Goal: Transaction & Acquisition: Purchase product/service

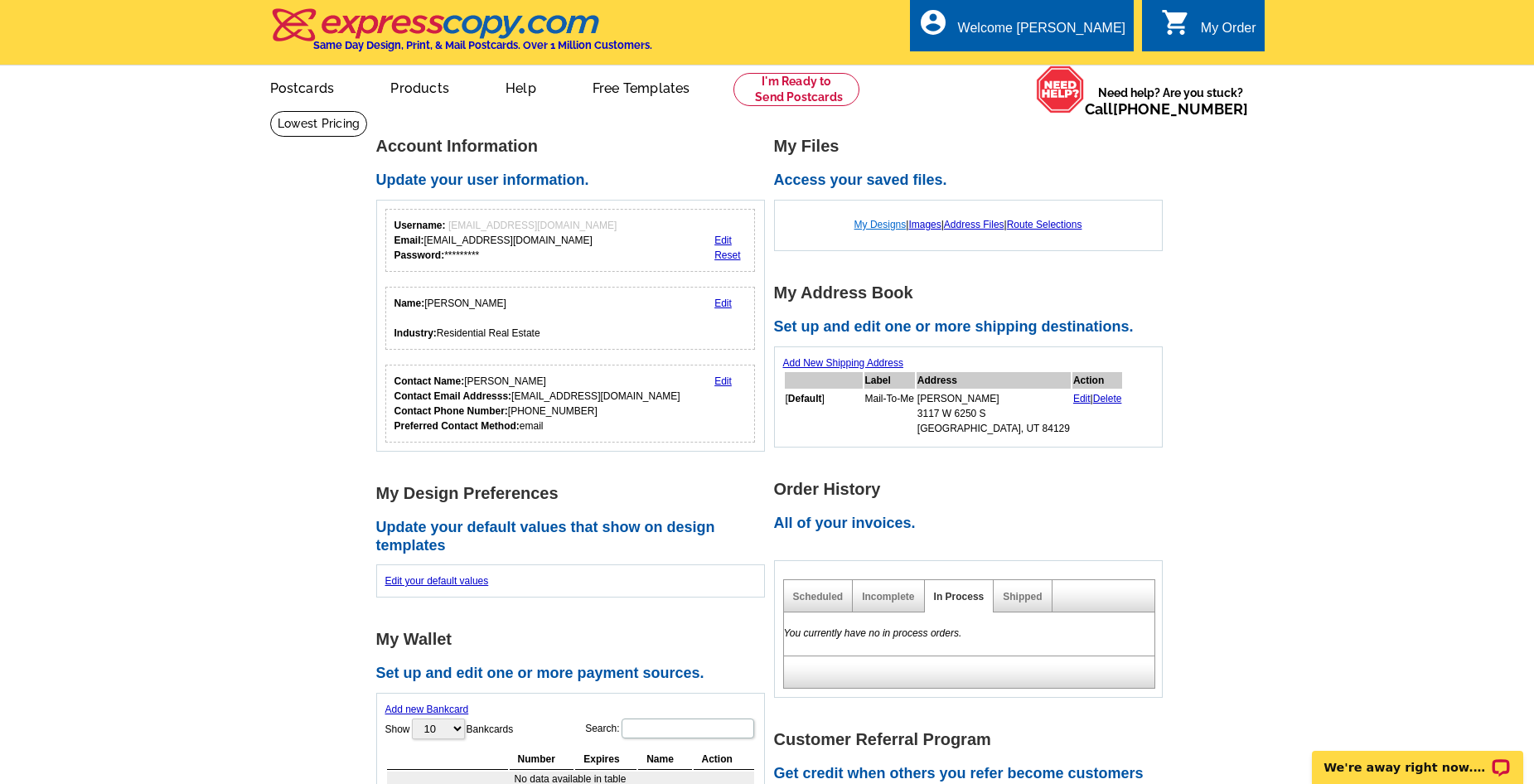
click at [874, 226] on link "My Designs" at bounding box center [880, 224] width 52 height 11
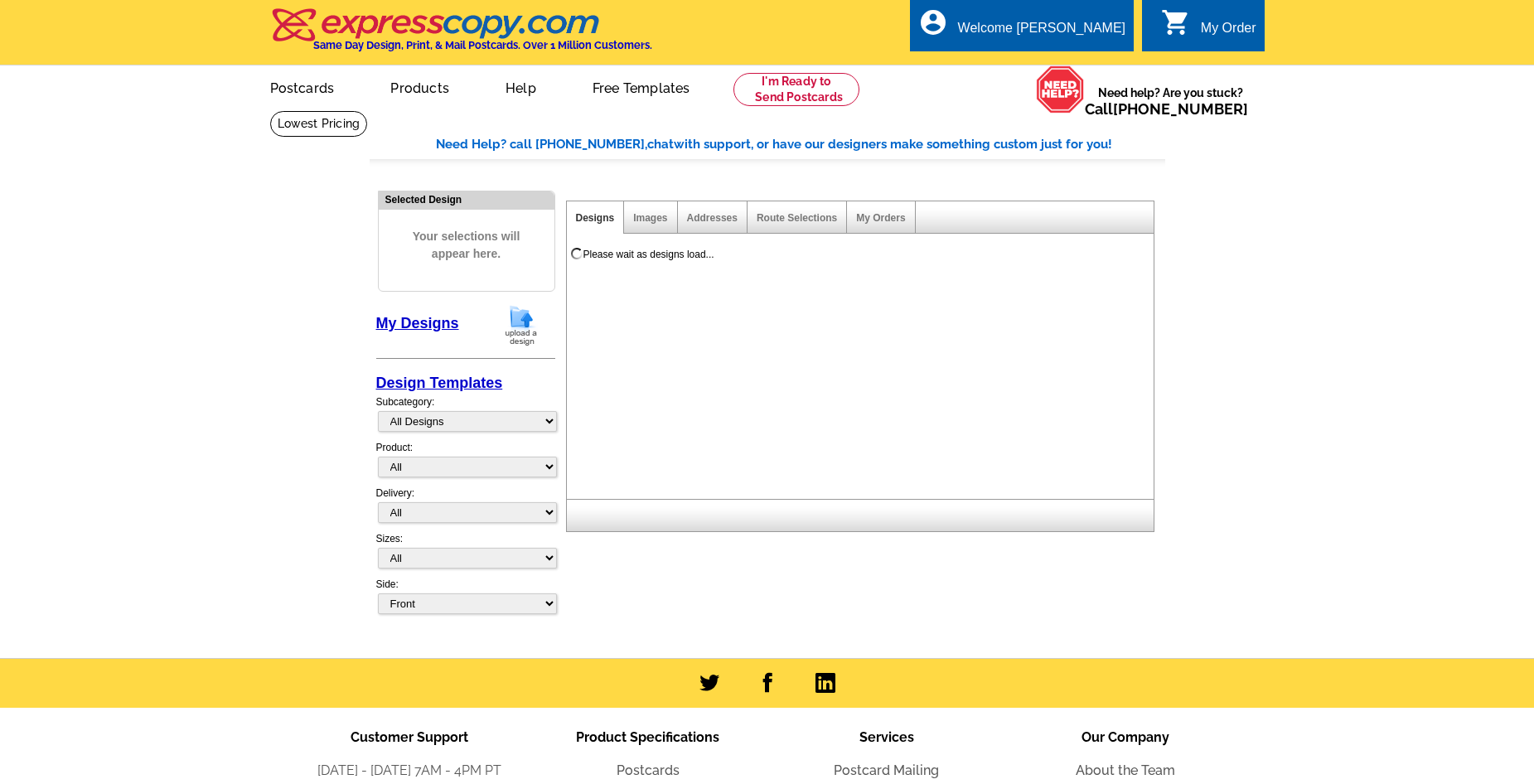
click at [1088, 29] on div "Welcome [PERSON_NAME]" at bounding box center [1042, 32] width 168 height 24
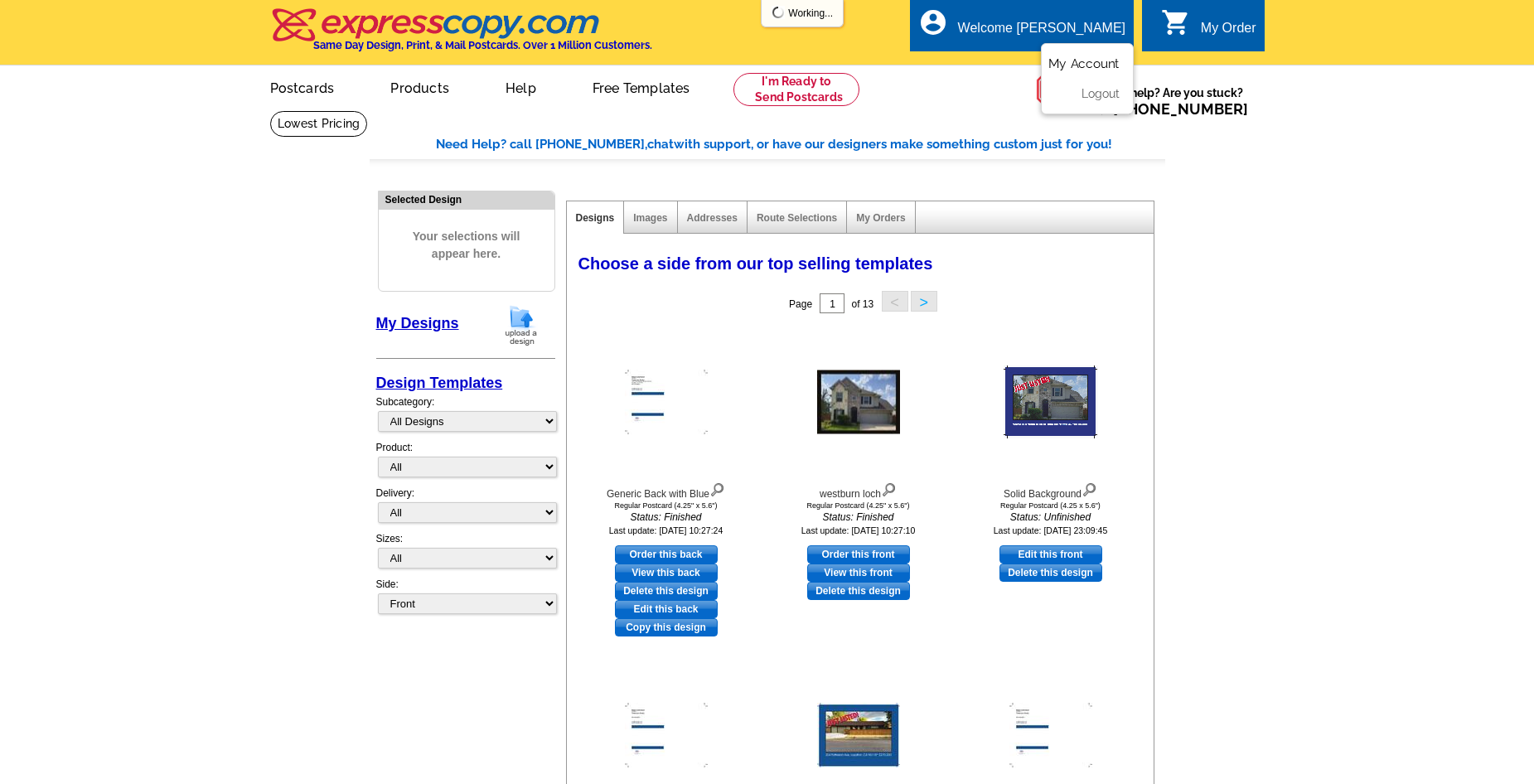
click at [1083, 66] on link "My Account" at bounding box center [1083, 64] width 72 height 15
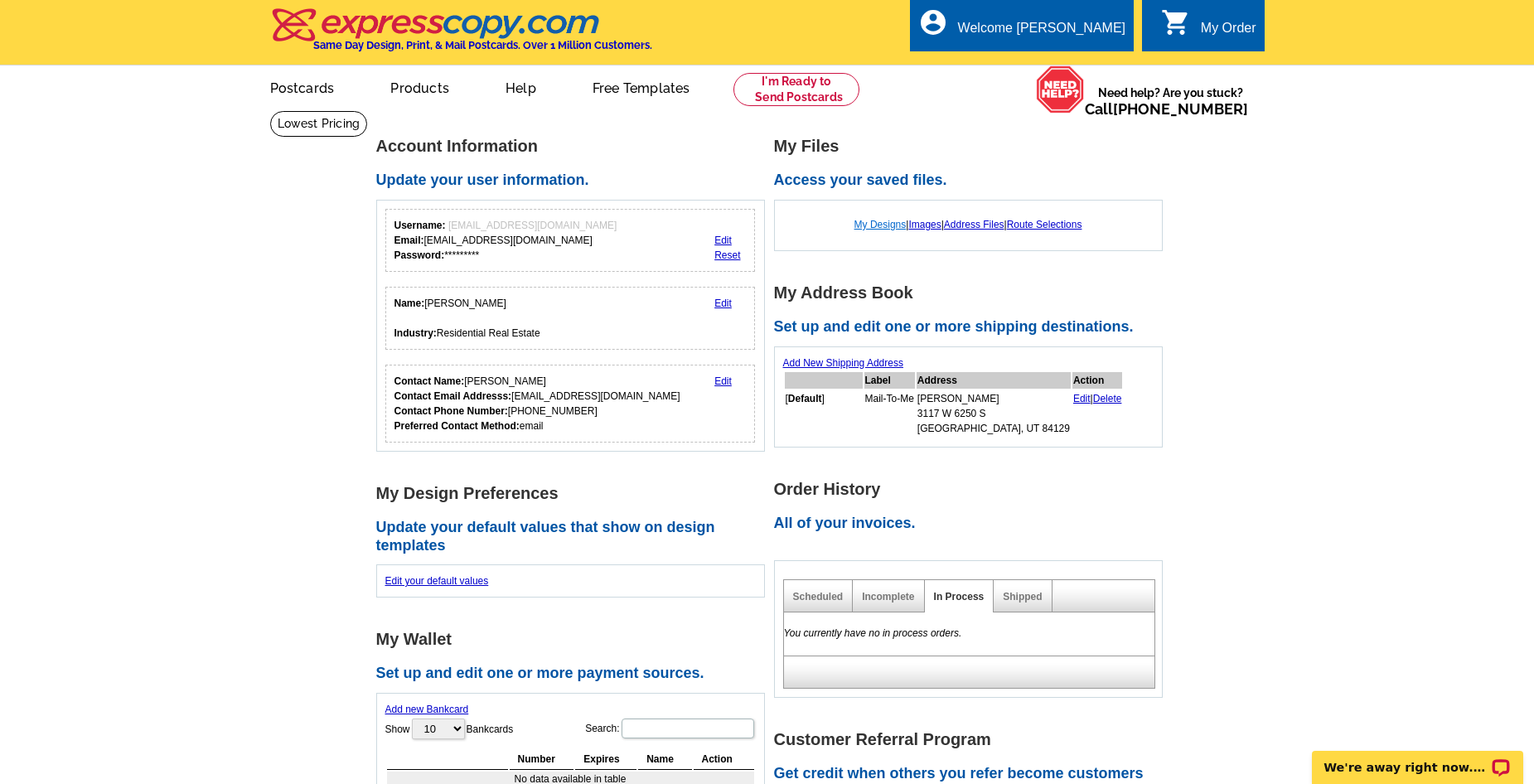
click at [880, 226] on link "My Designs" at bounding box center [880, 224] width 52 height 11
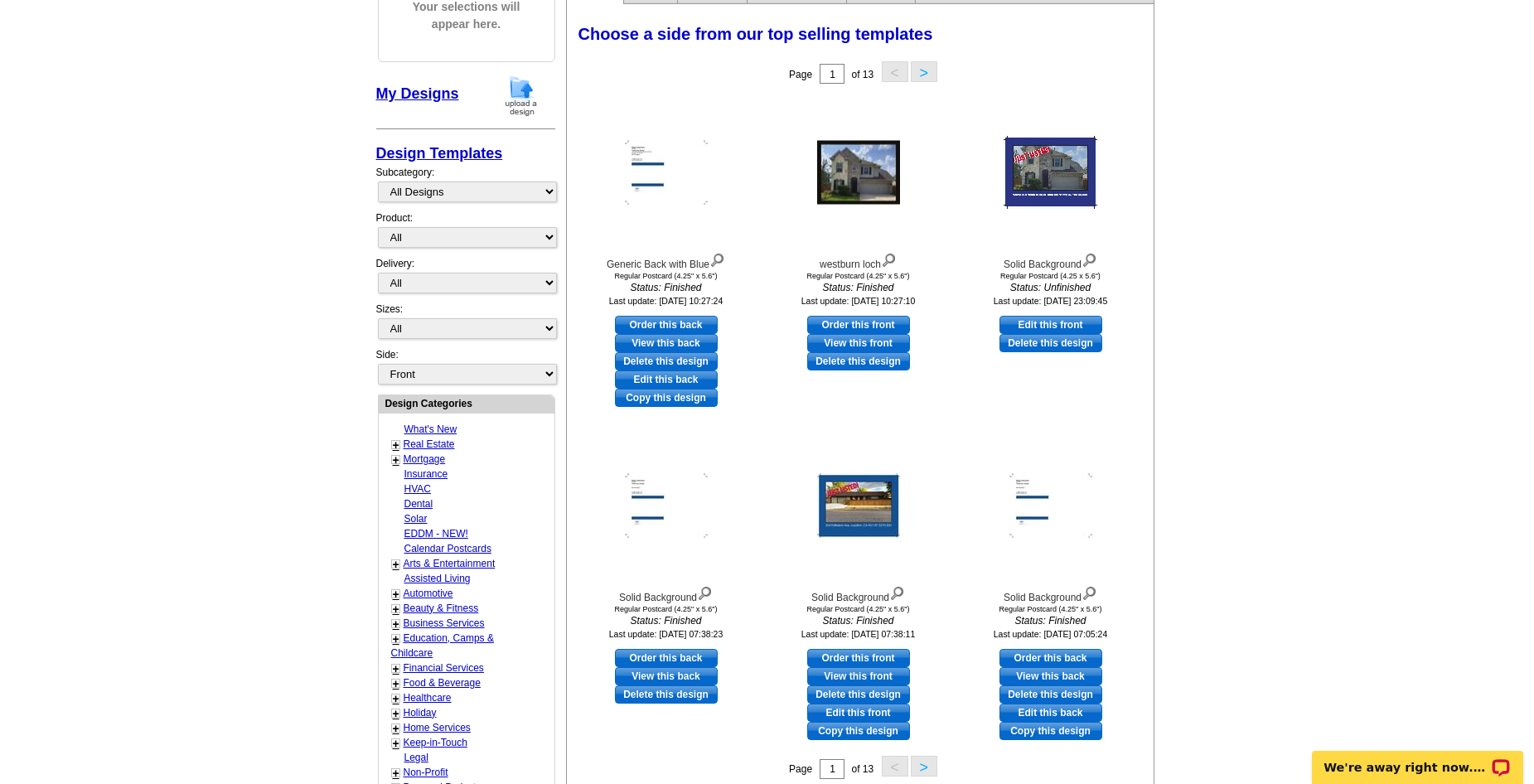
scroll to position [249, 0]
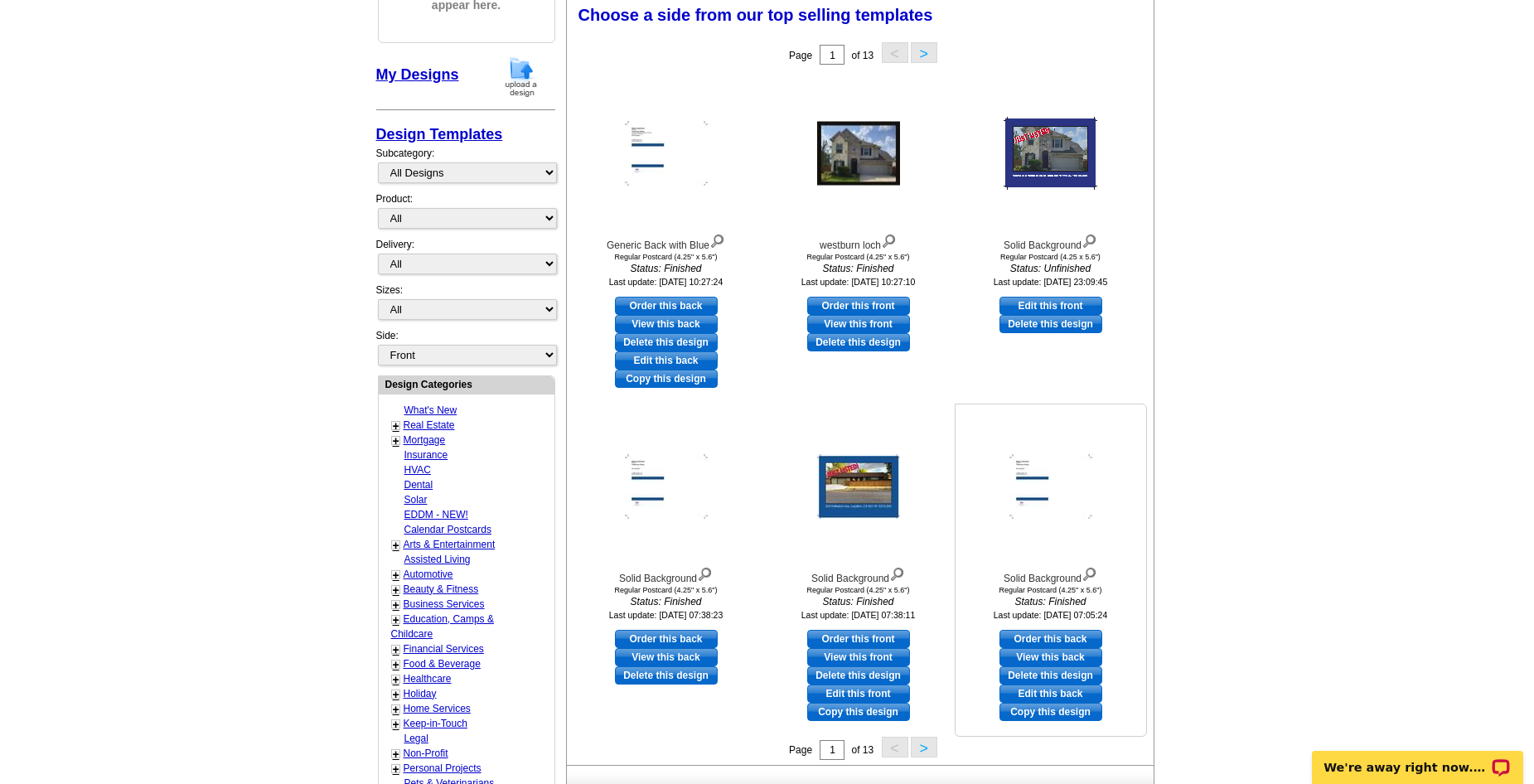
click at [1070, 660] on link "View this back" at bounding box center [1050, 657] width 103 height 18
click at [677, 657] on link "View this back" at bounding box center [666, 657] width 103 height 18
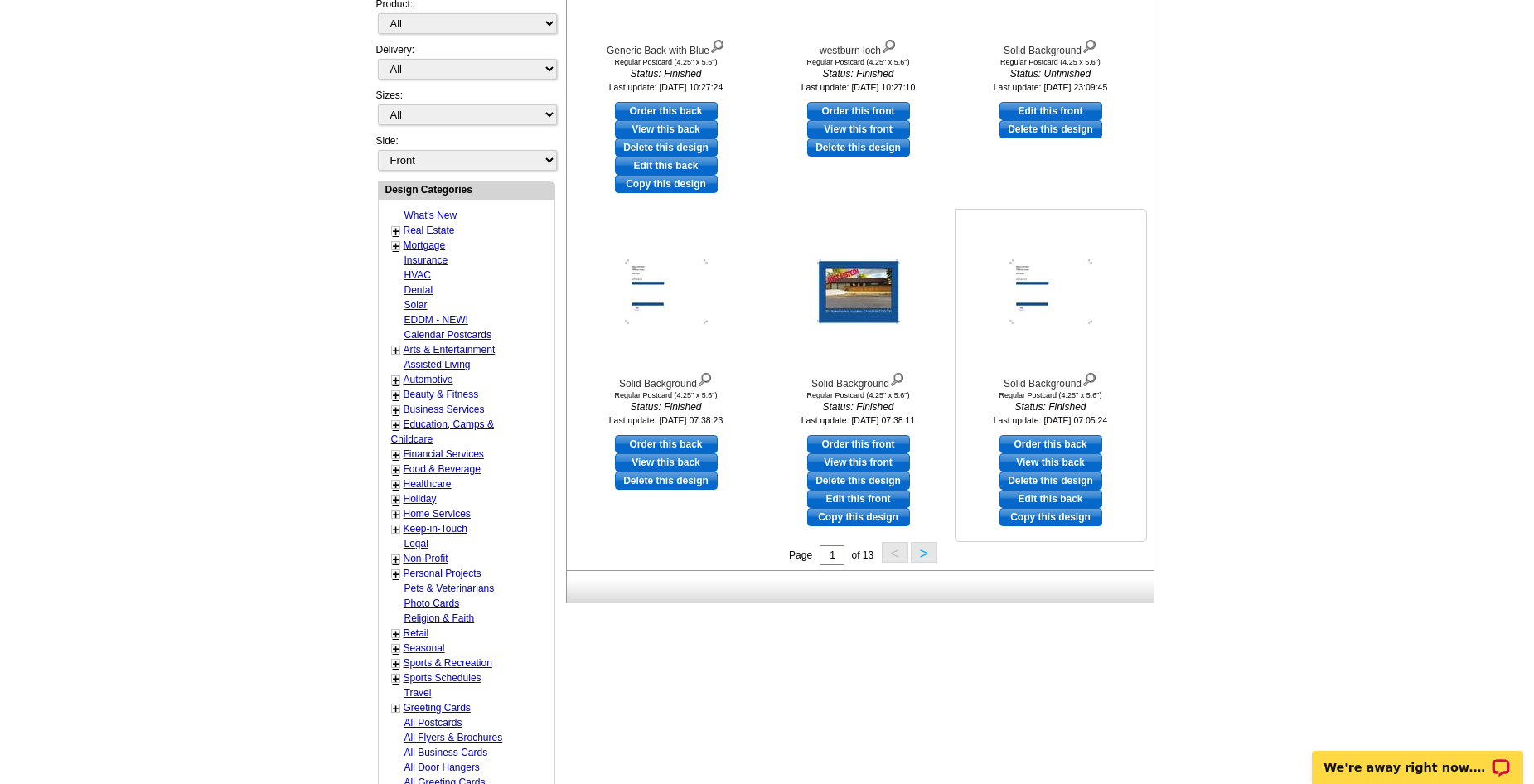
scroll to position [580, 0]
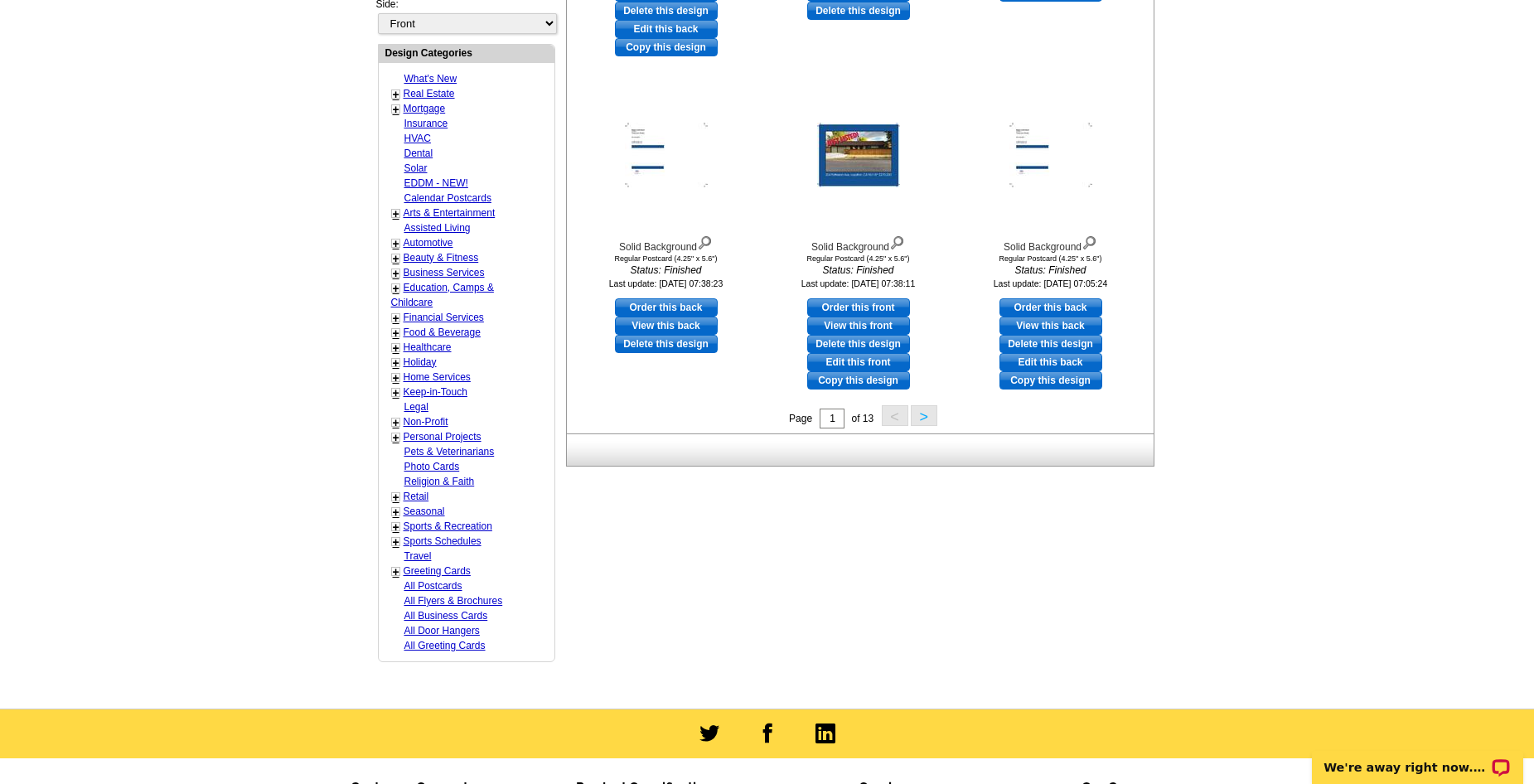
click at [916, 420] on button ">" at bounding box center [924, 416] width 26 height 21
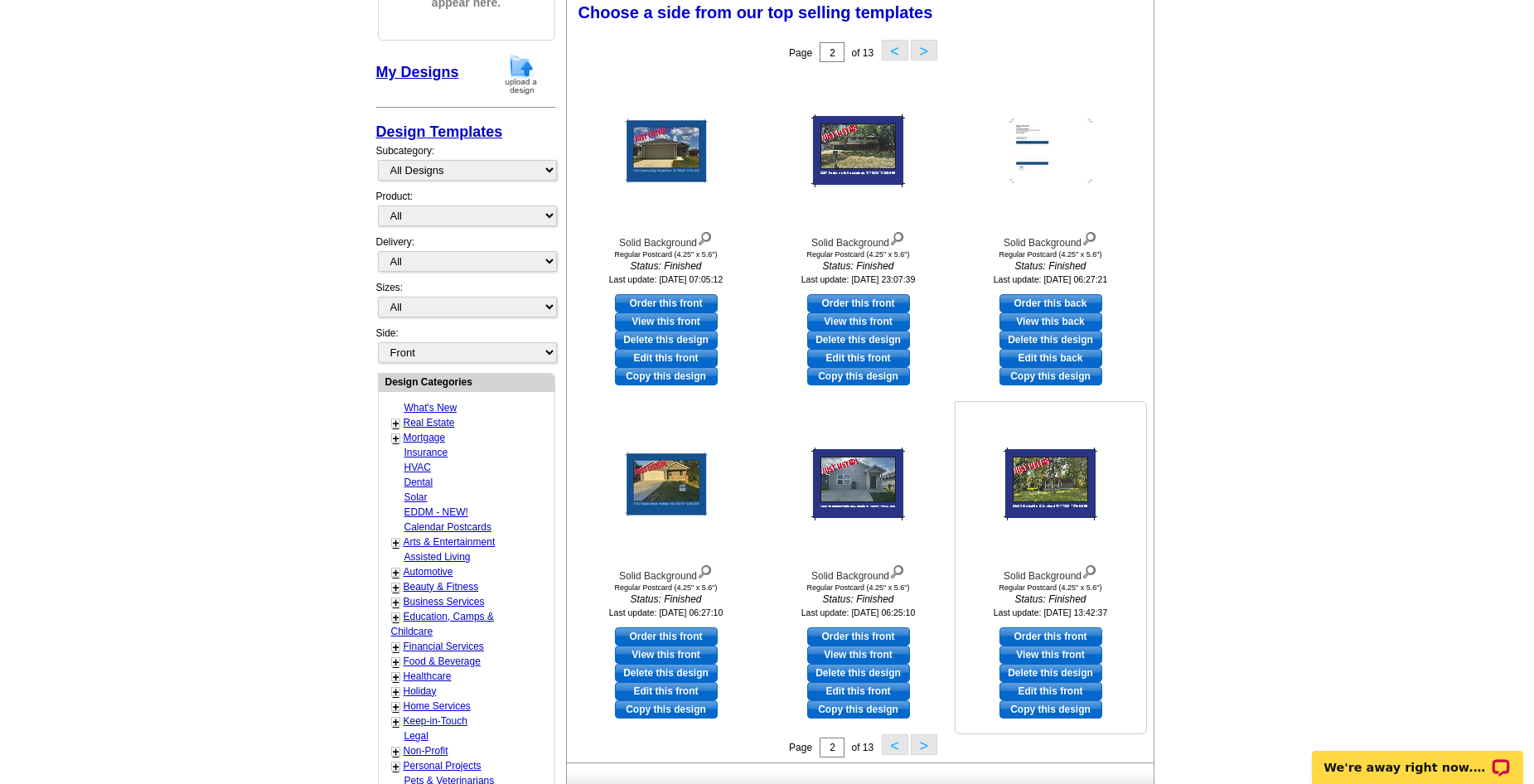
scroll to position [244, 0]
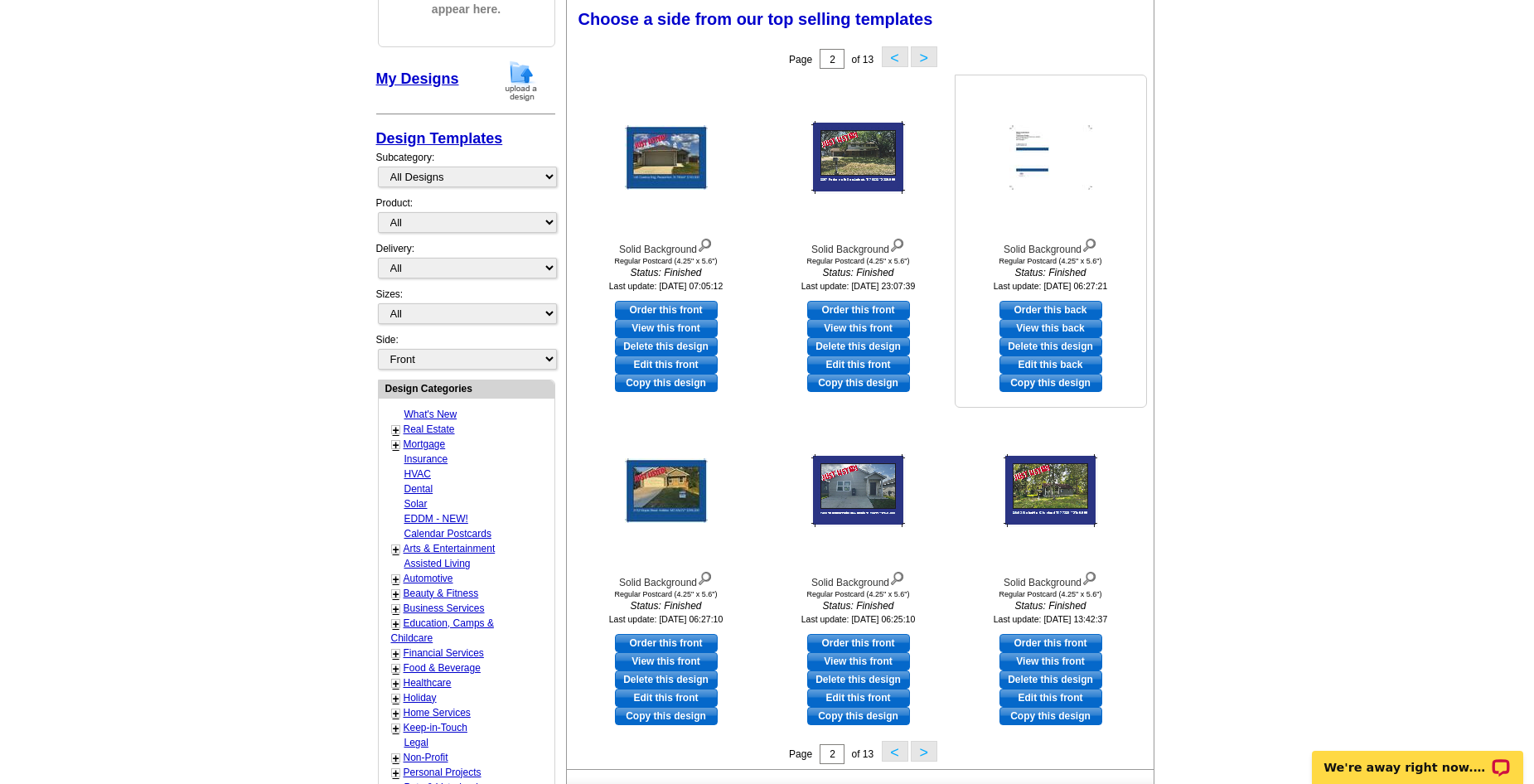
click at [1038, 331] on link "View this back" at bounding box center [1050, 327] width 103 height 18
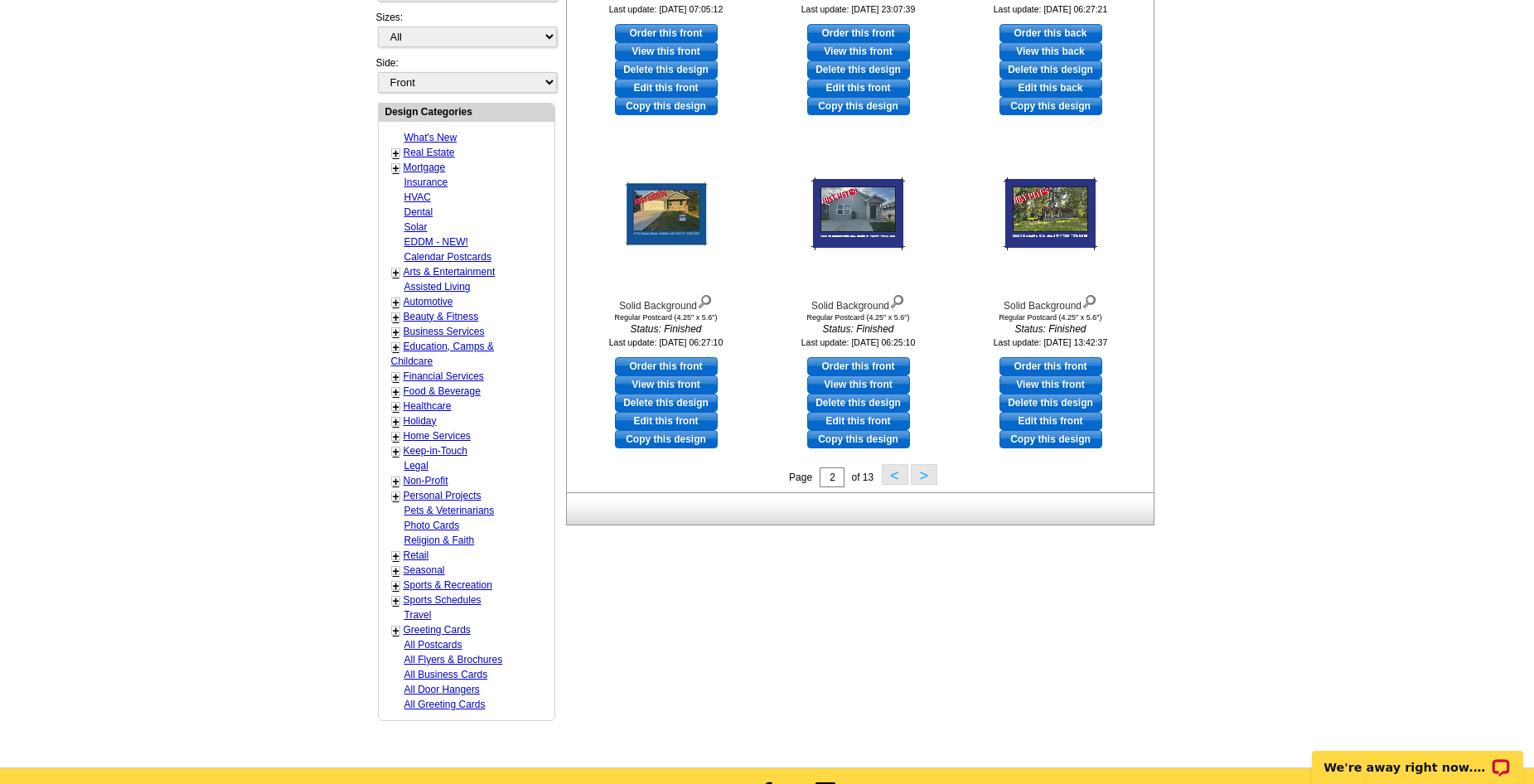
scroll to position [576, 0]
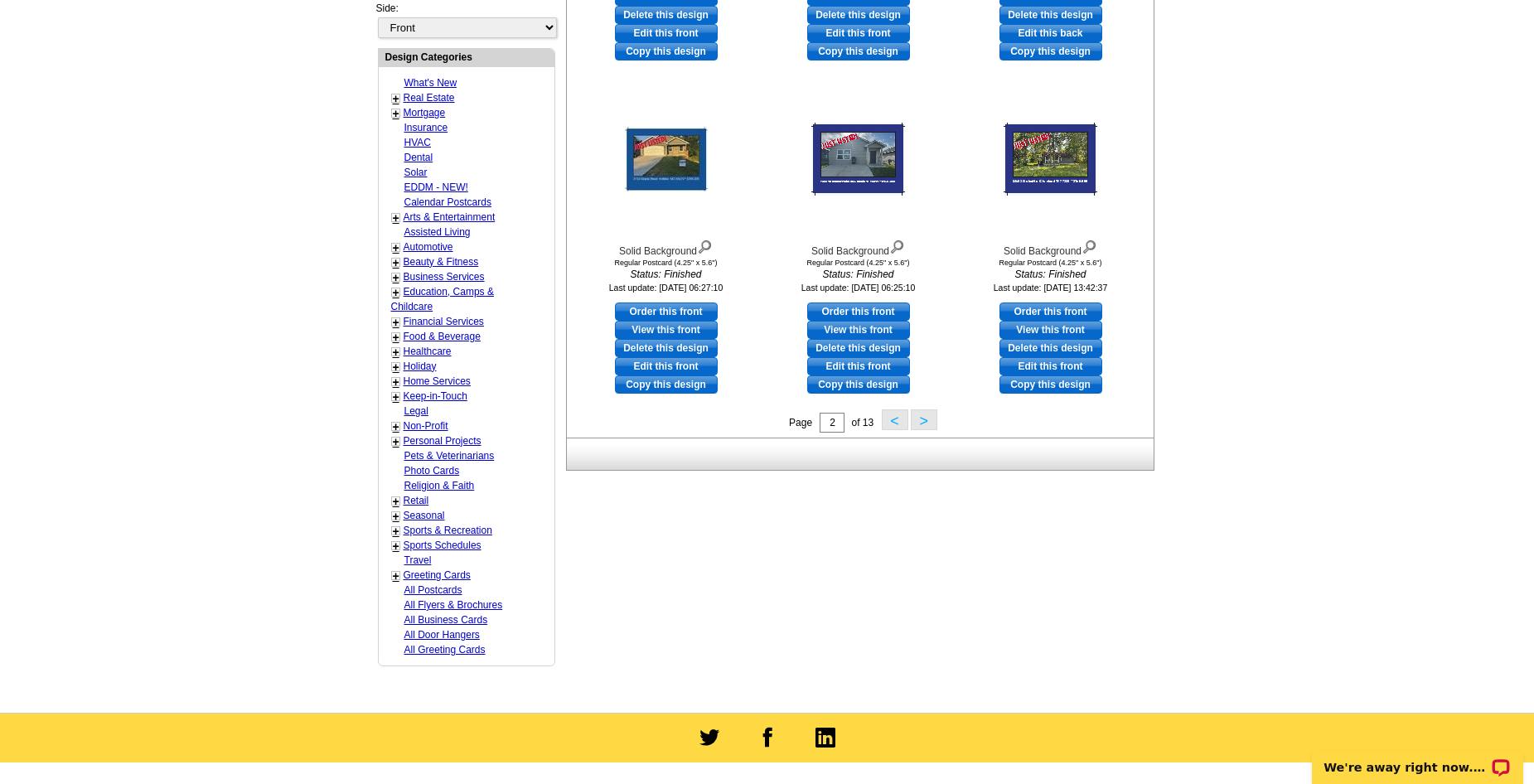
click at [922, 428] on button ">" at bounding box center [924, 420] width 26 height 21
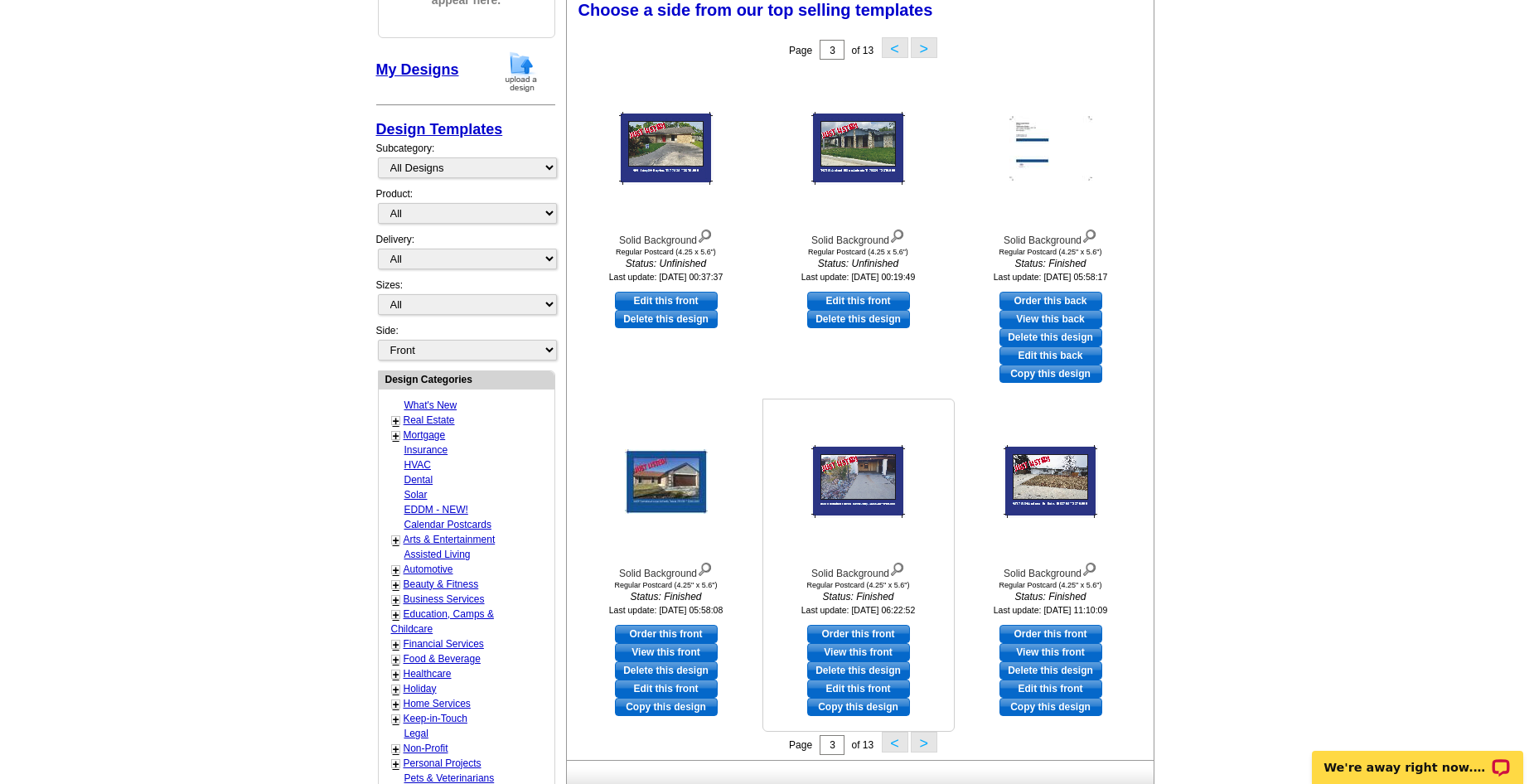
scroll to position [244, 0]
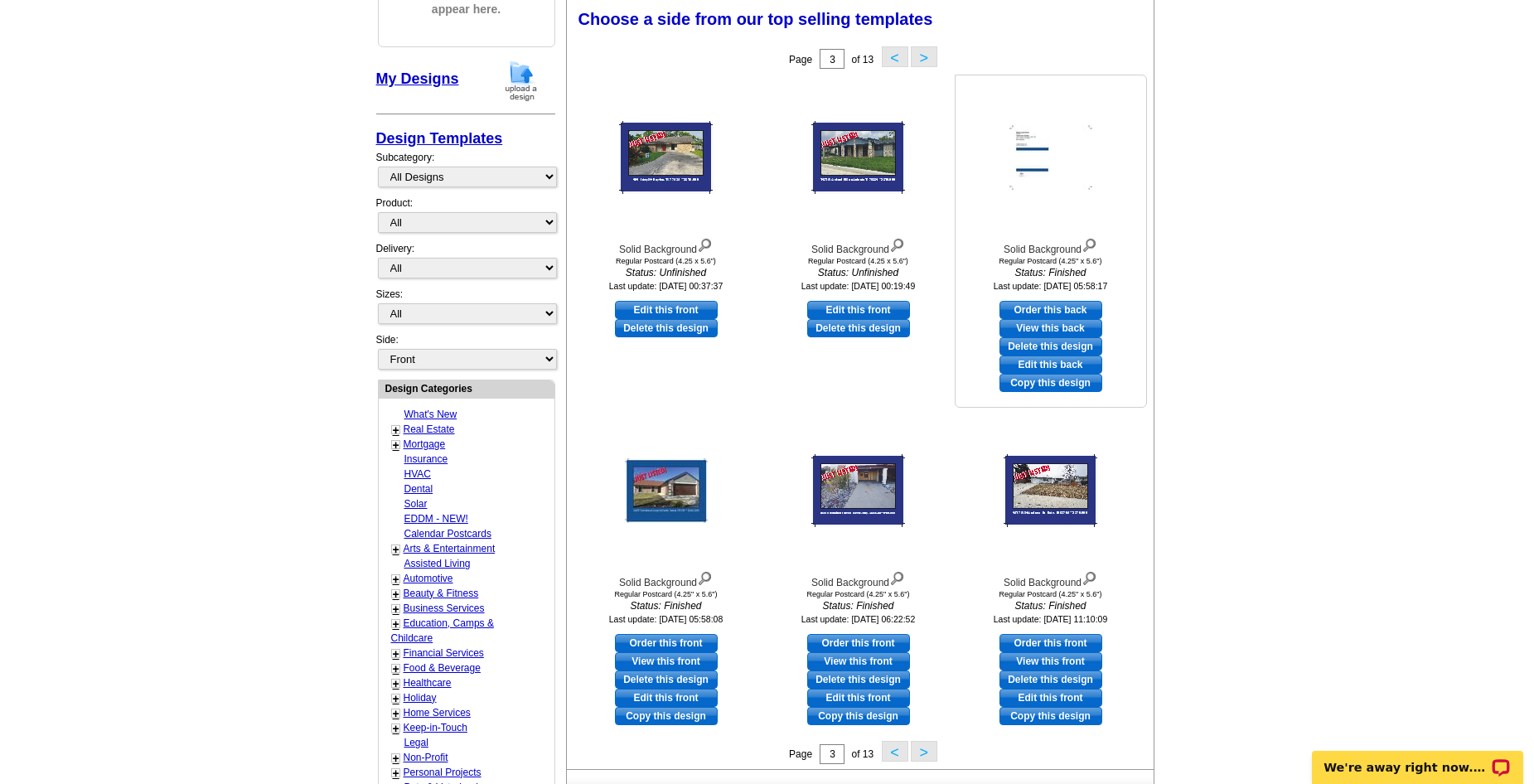
click at [1040, 325] on link "View this back" at bounding box center [1050, 327] width 103 height 18
click at [1072, 310] on link "Order this back" at bounding box center [1050, 309] width 103 height 18
select select "1"
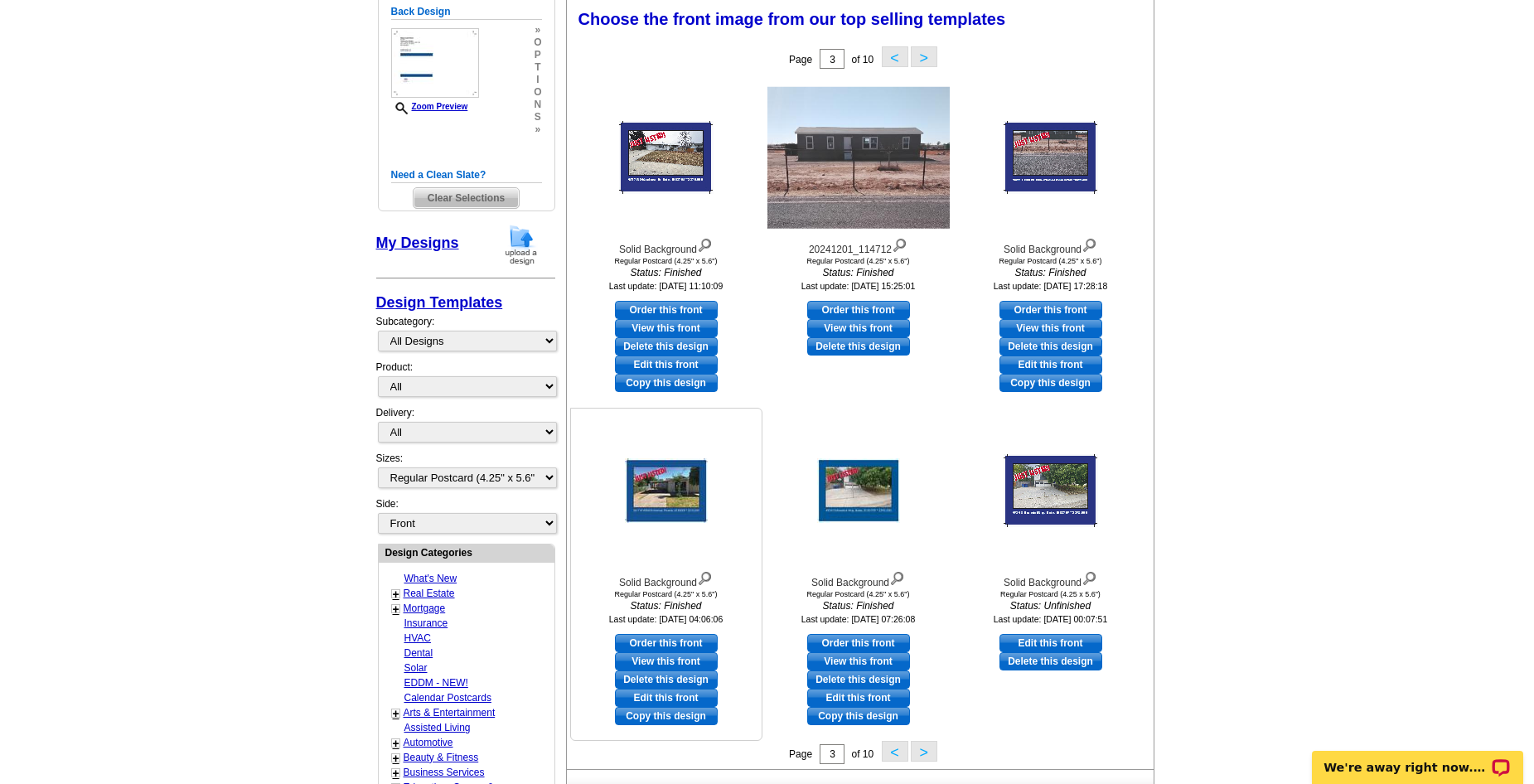
click at [664, 694] on link "Edit this front" at bounding box center [666, 698] width 103 height 18
select select "back"
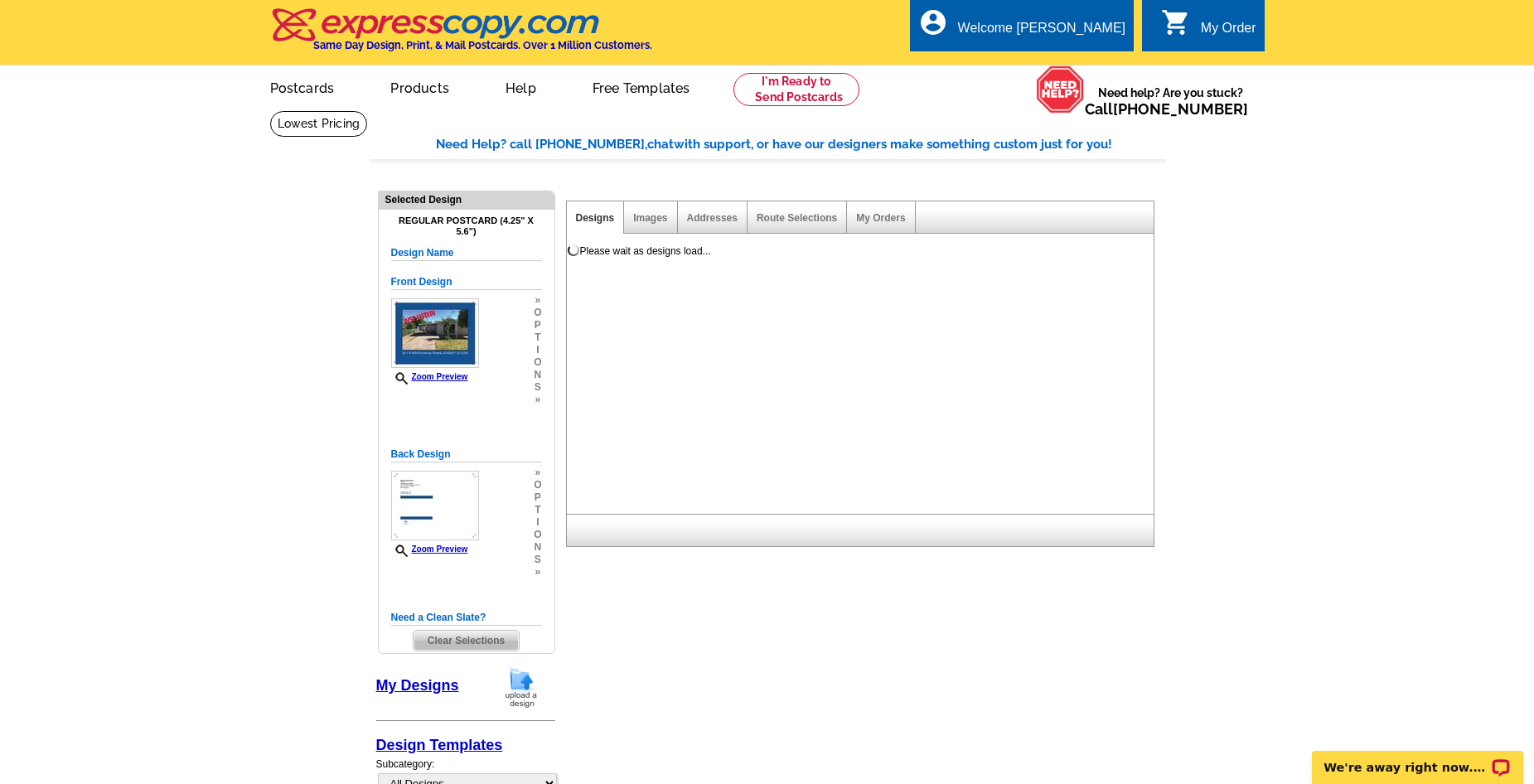
scroll to position [0, 0]
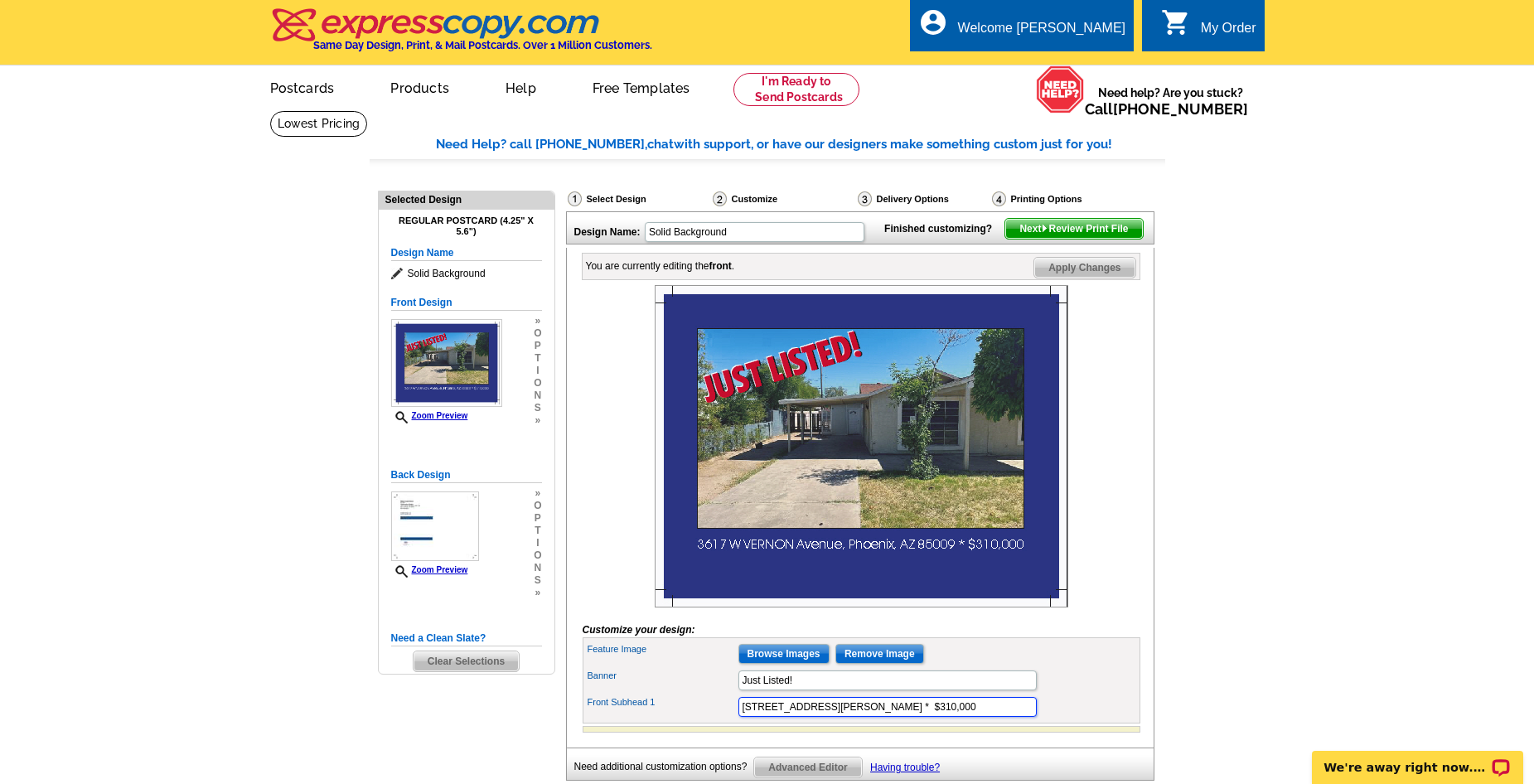
drag, startPoint x: 739, startPoint y: 735, endPoint x: 947, endPoint y: 732, distance: 208.0
click at [947, 717] on input "3617 W VERNON Avenue, Phoenix, AZ 85009 * $310,000" at bounding box center [888, 706] width 299 height 20
paste input "111 Ocotillo, Jourdanton, TX 78026"
drag, startPoint x: 917, startPoint y: 736, endPoint x: 930, endPoint y: 736, distance: 13.0
click at [930, 717] on input "111 Ocotillo, Jourdanton, TX 78026 * $310,000" at bounding box center [888, 706] width 299 height 20
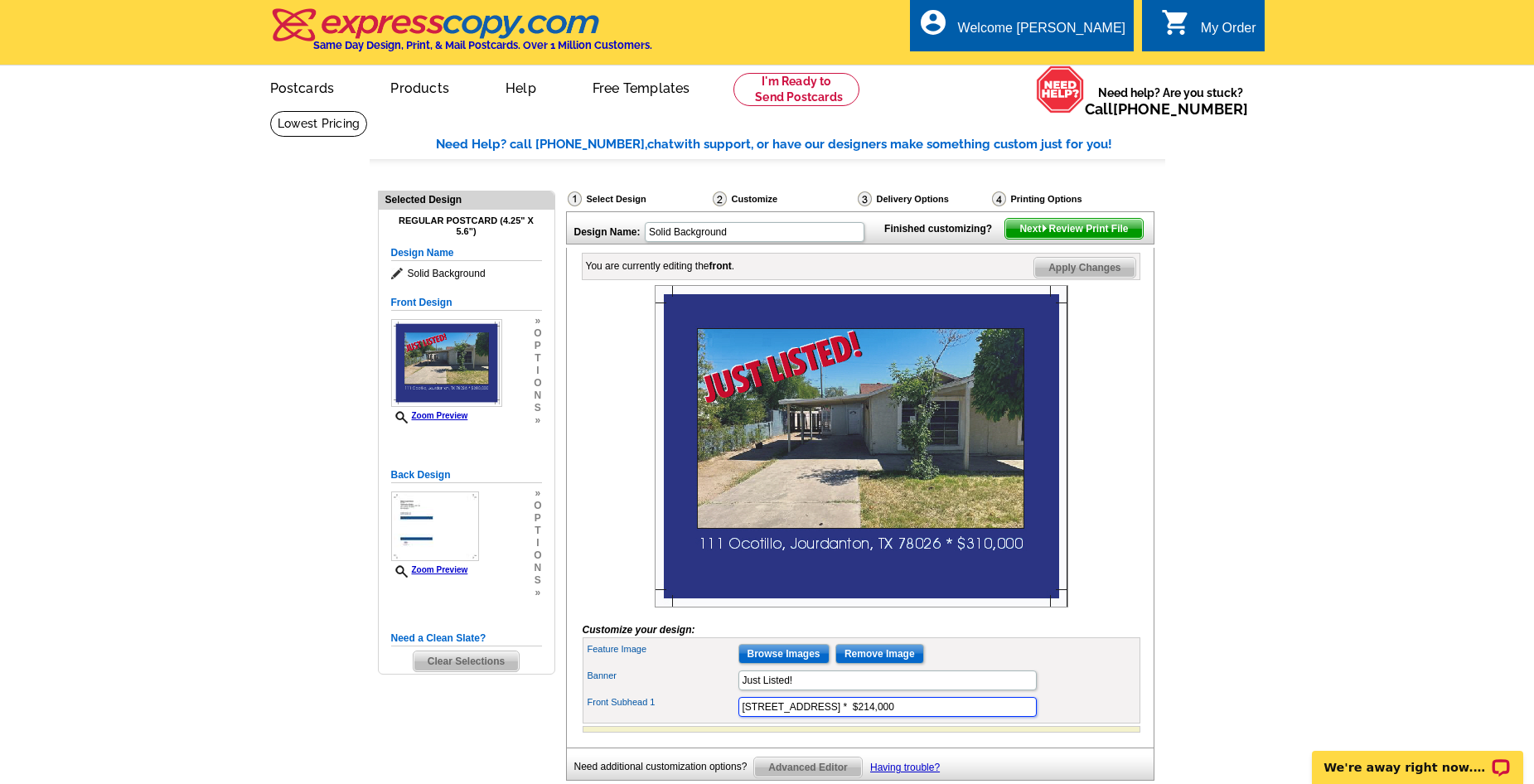
type input "111 Ocotillo, Jourdanton, TX 78026 * $214,000"
click at [1277, 711] on main "Need Help? call 800-260-5887, chat with support, or have our designers make som…" at bounding box center [767, 488] width 1534 height 756
click at [765, 664] on input "Browse Images" at bounding box center [784, 653] width 91 height 20
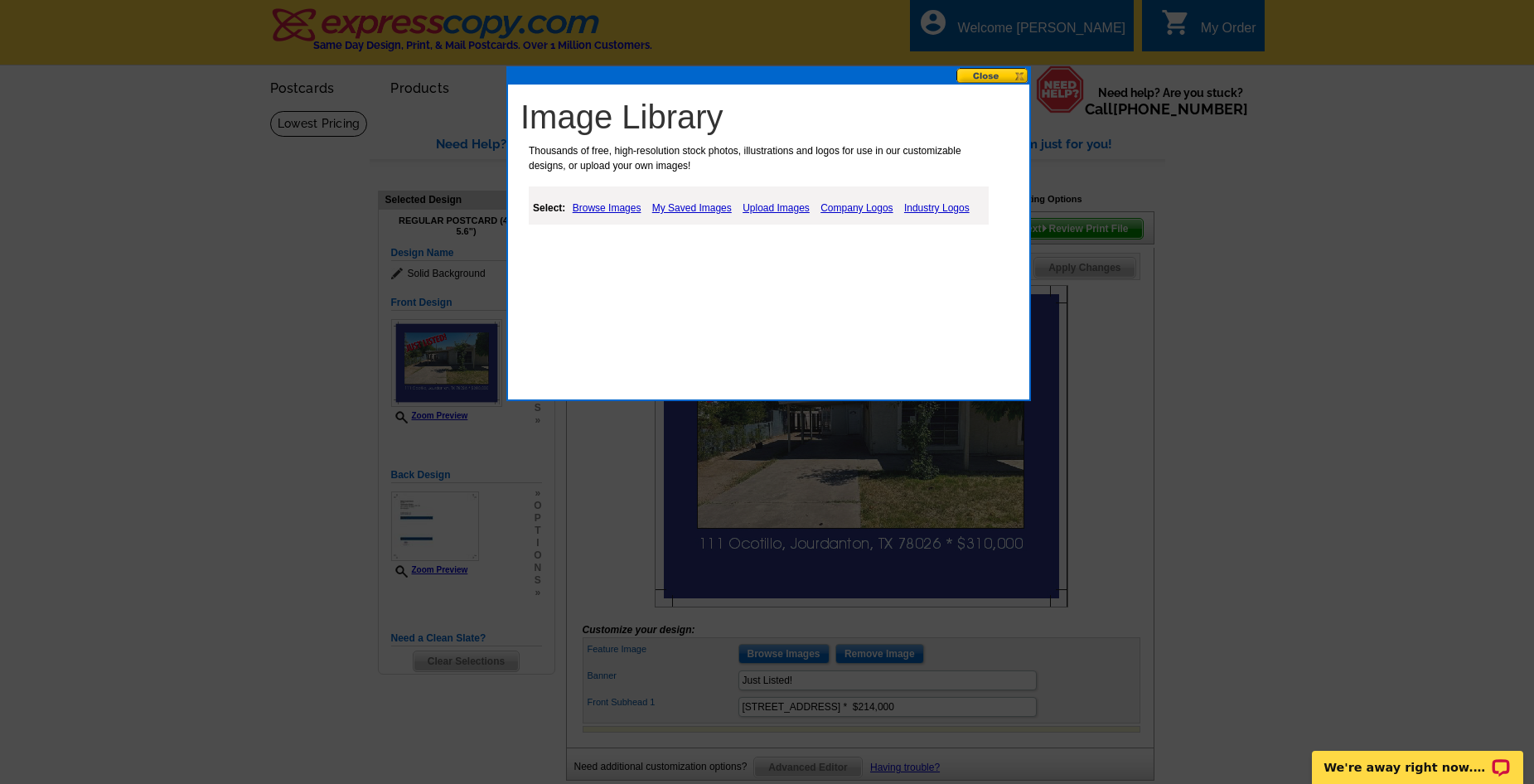
click at [760, 209] on link "Upload Images" at bounding box center [776, 208] width 75 height 20
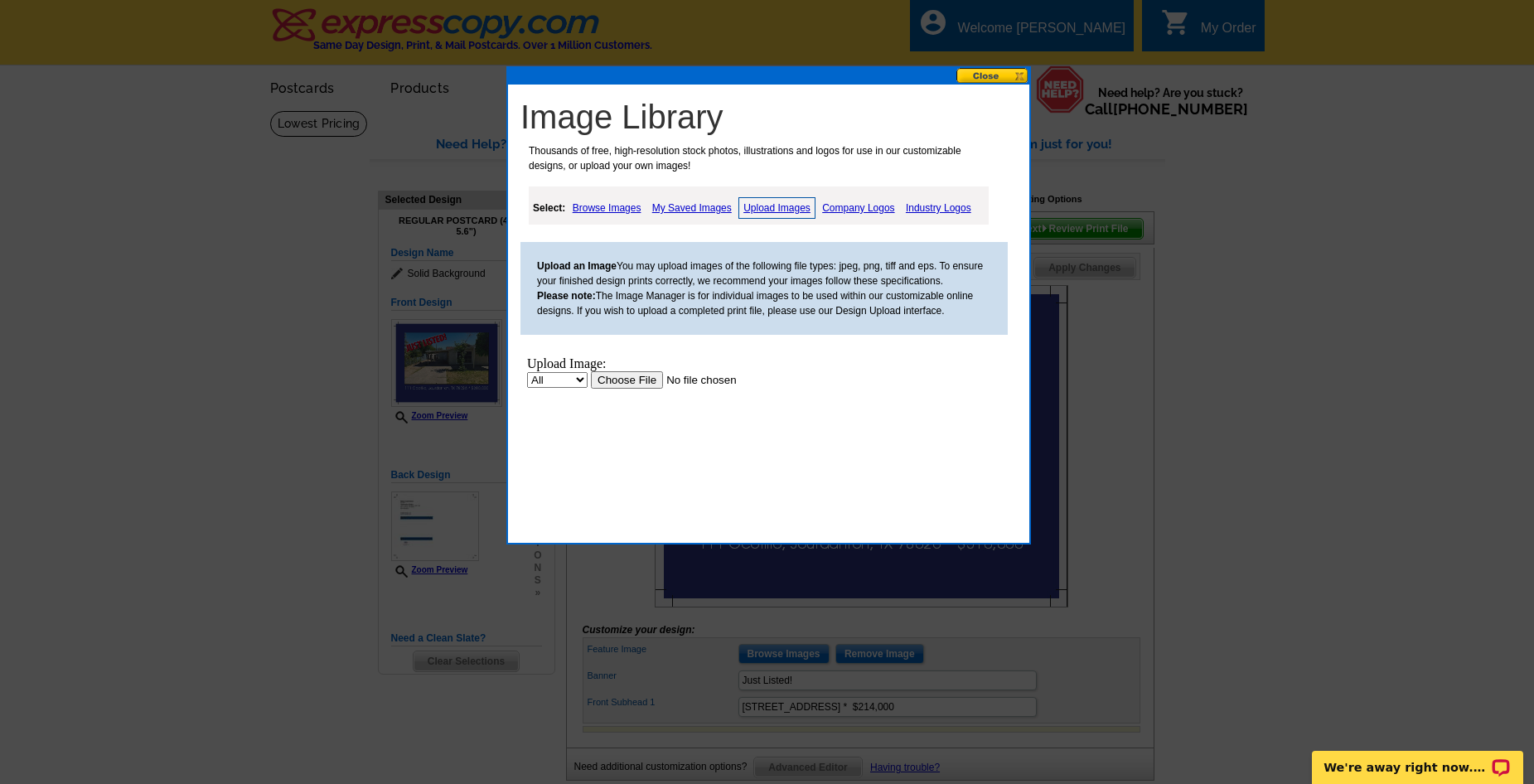
click at [631, 381] on input "file" at bounding box center [696, 380] width 210 height 17
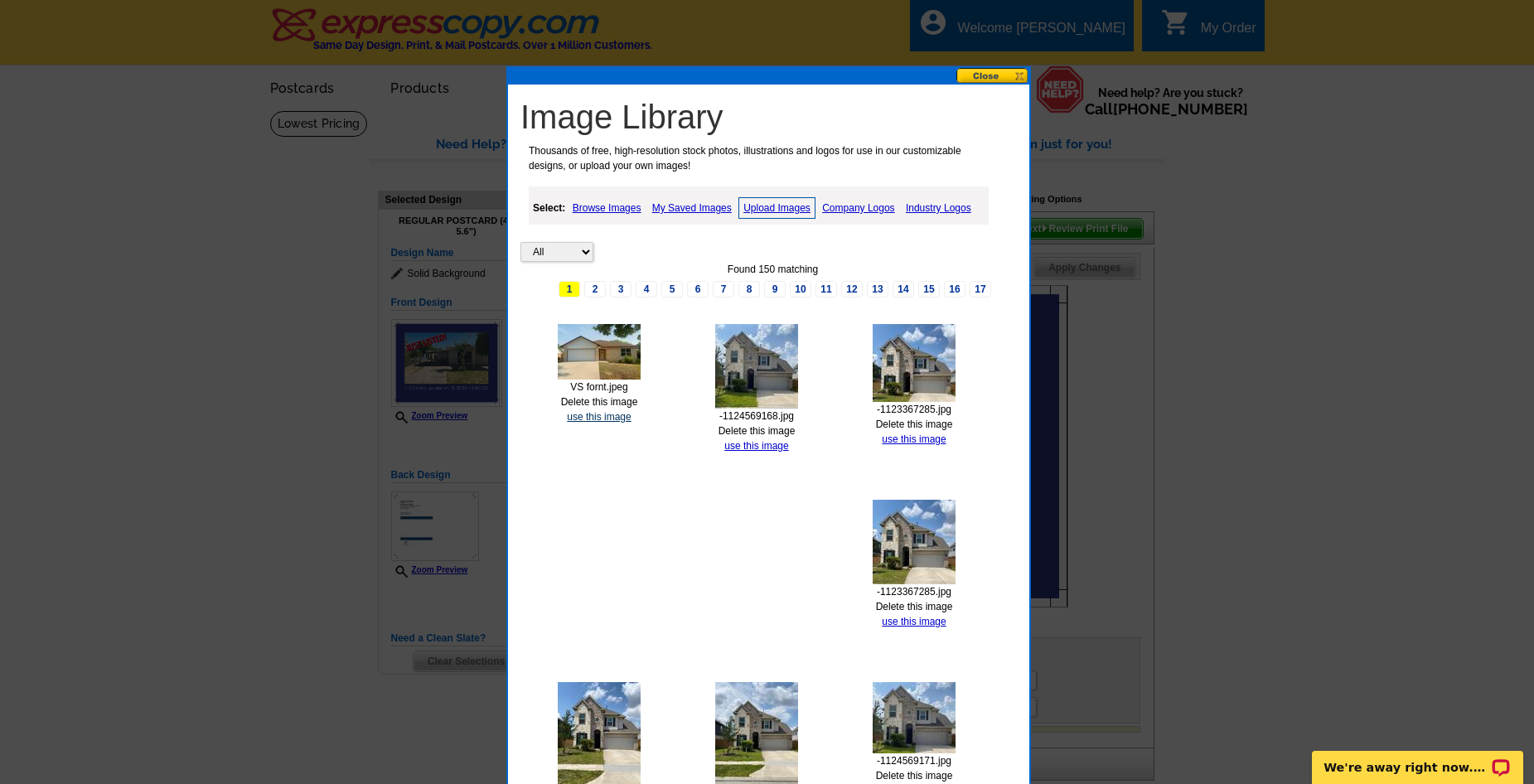
click at [616, 415] on link "use this image" at bounding box center [598, 416] width 64 height 11
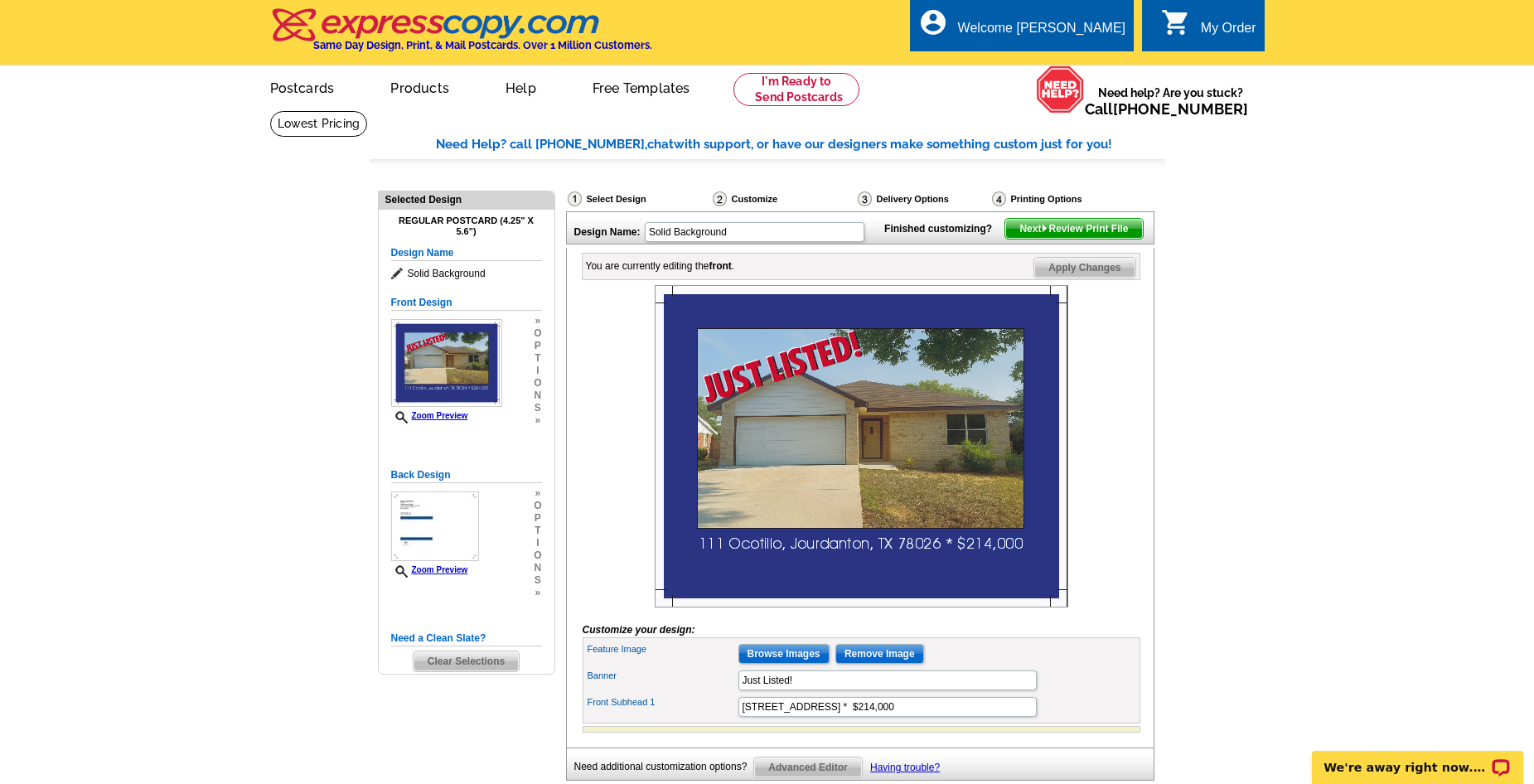
click at [1087, 238] on span "Next Review Print File" at bounding box center [1073, 229] width 137 height 20
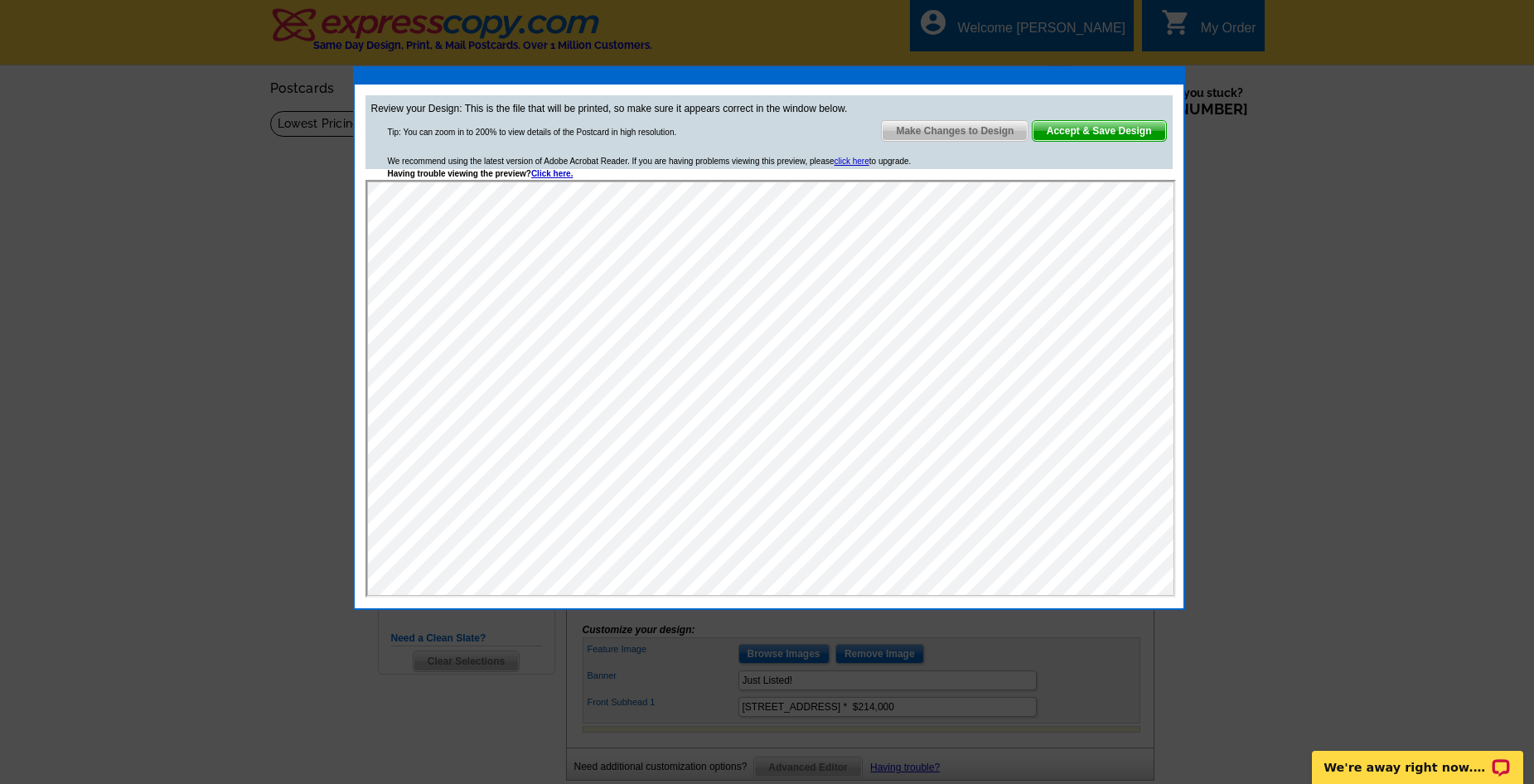
click at [1103, 132] on span "Accept & Save Design" at bounding box center [1098, 131] width 134 height 20
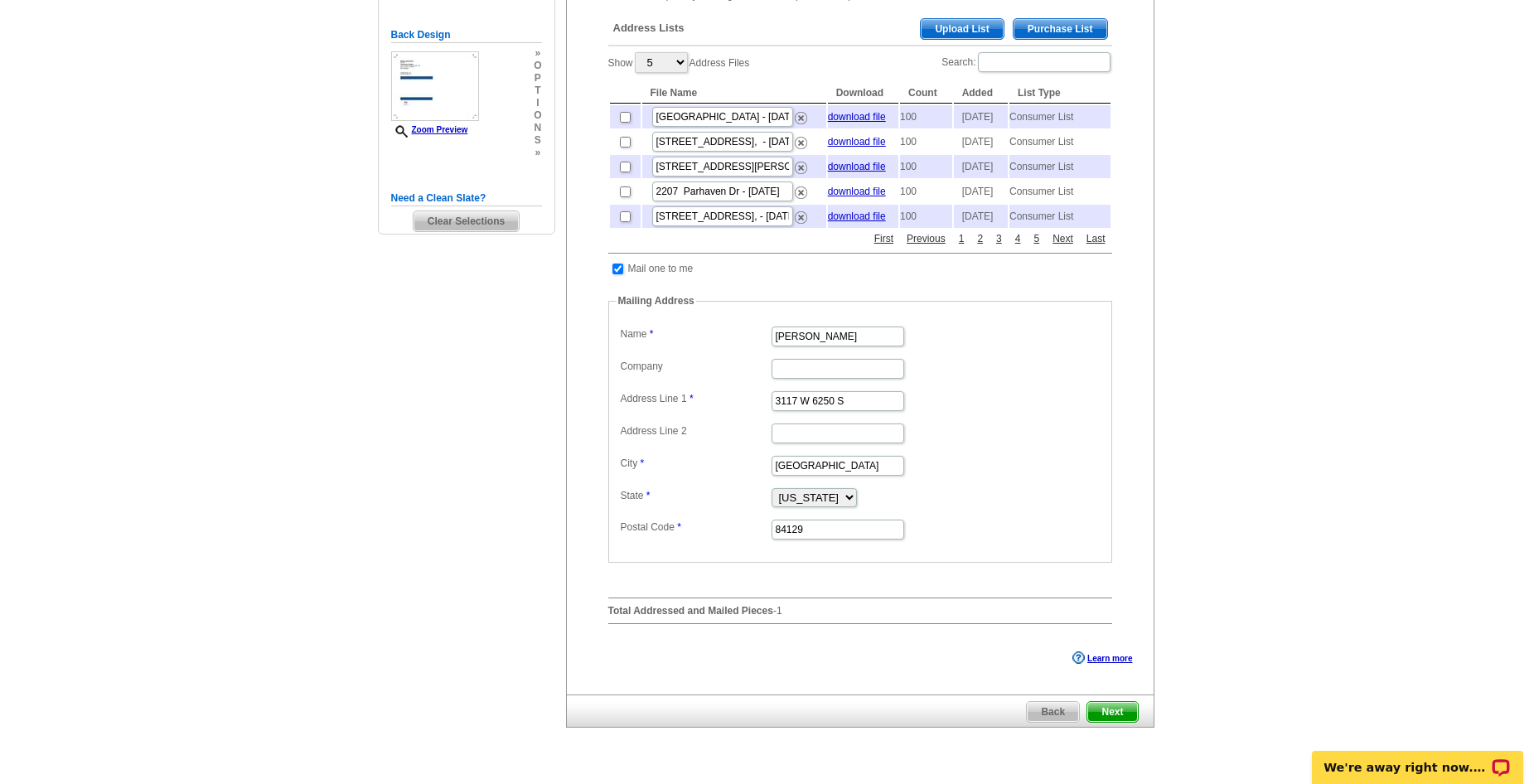
scroll to position [249, 0]
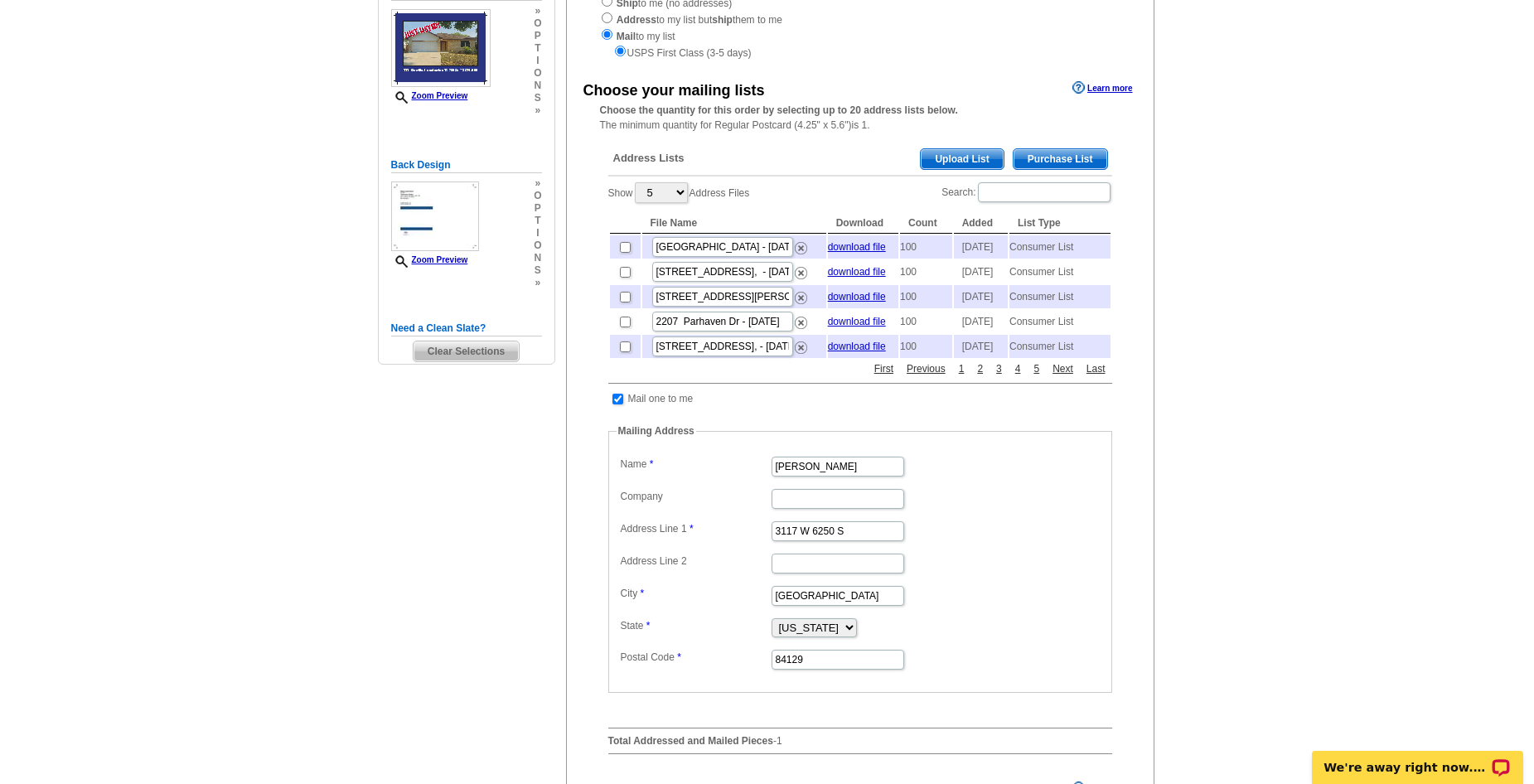
click at [953, 156] on span "Upload List" at bounding box center [961, 159] width 82 height 20
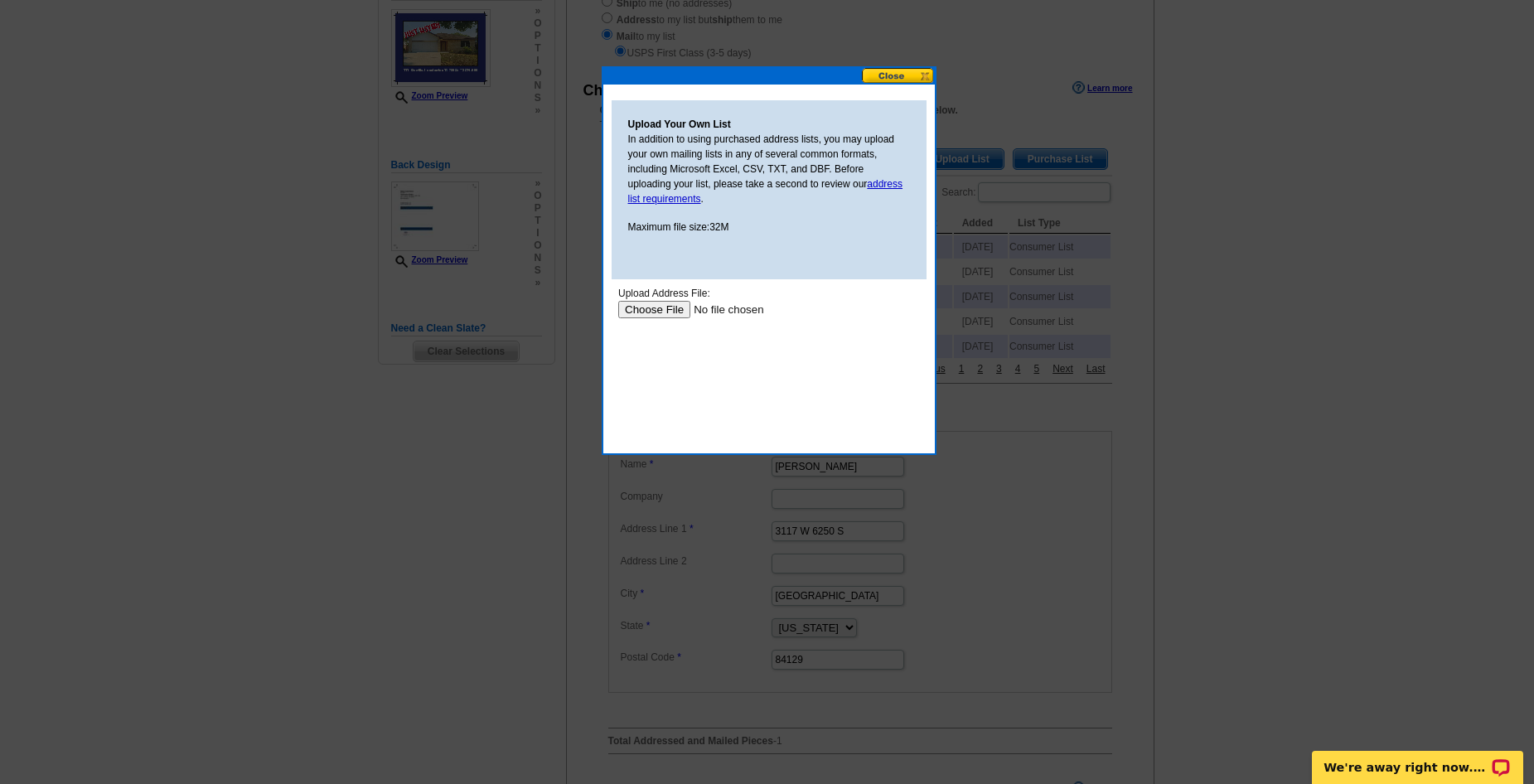
scroll to position [0, 0]
click at [922, 73] on button at bounding box center [898, 76] width 73 height 16
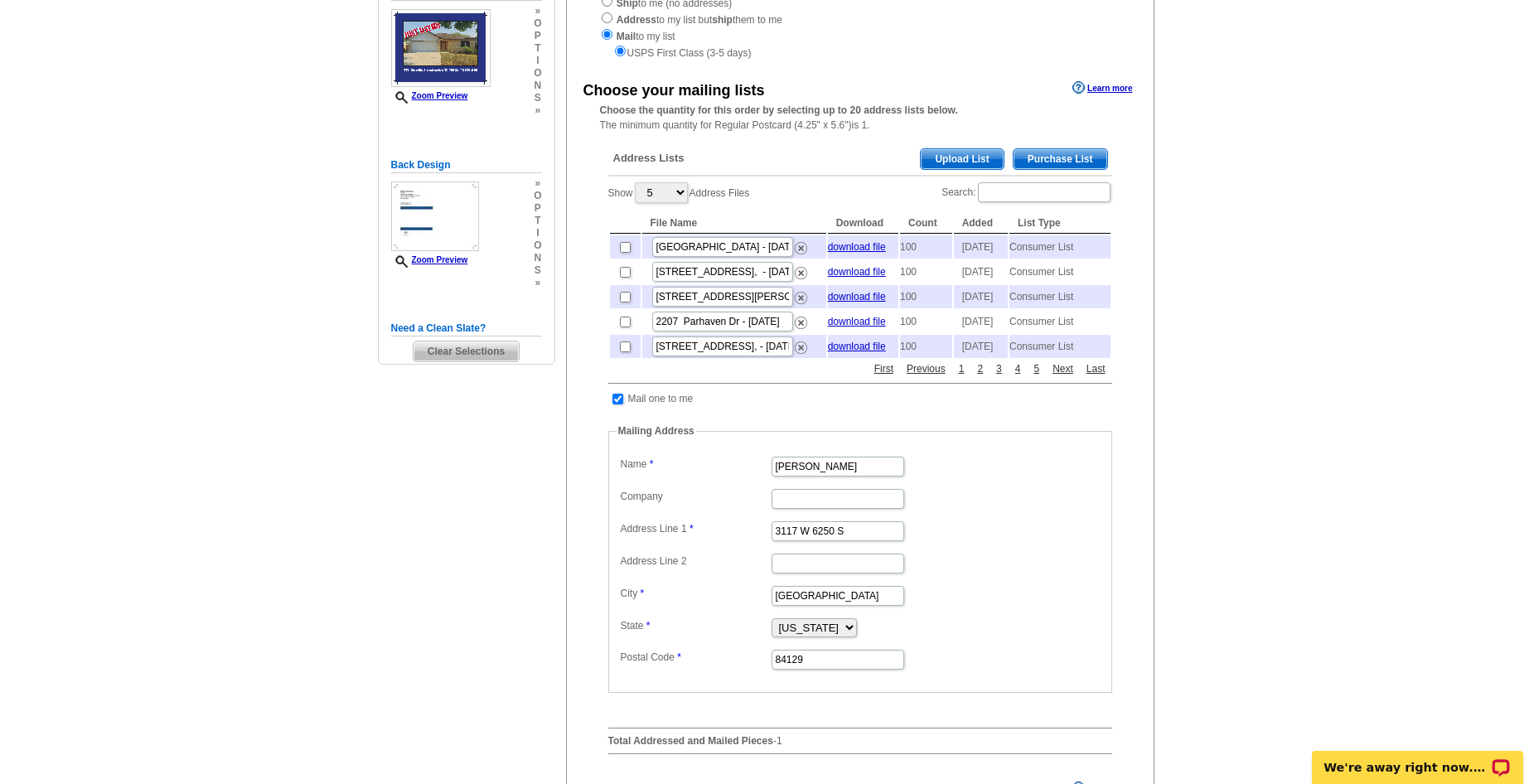
click at [1060, 148] on div "Address Lists Purchase List Upload List" at bounding box center [860, 160] width 504 height 32
click at [1062, 162] on span "Purchase List" at bounding box center [1060, 159] width 93 height 20
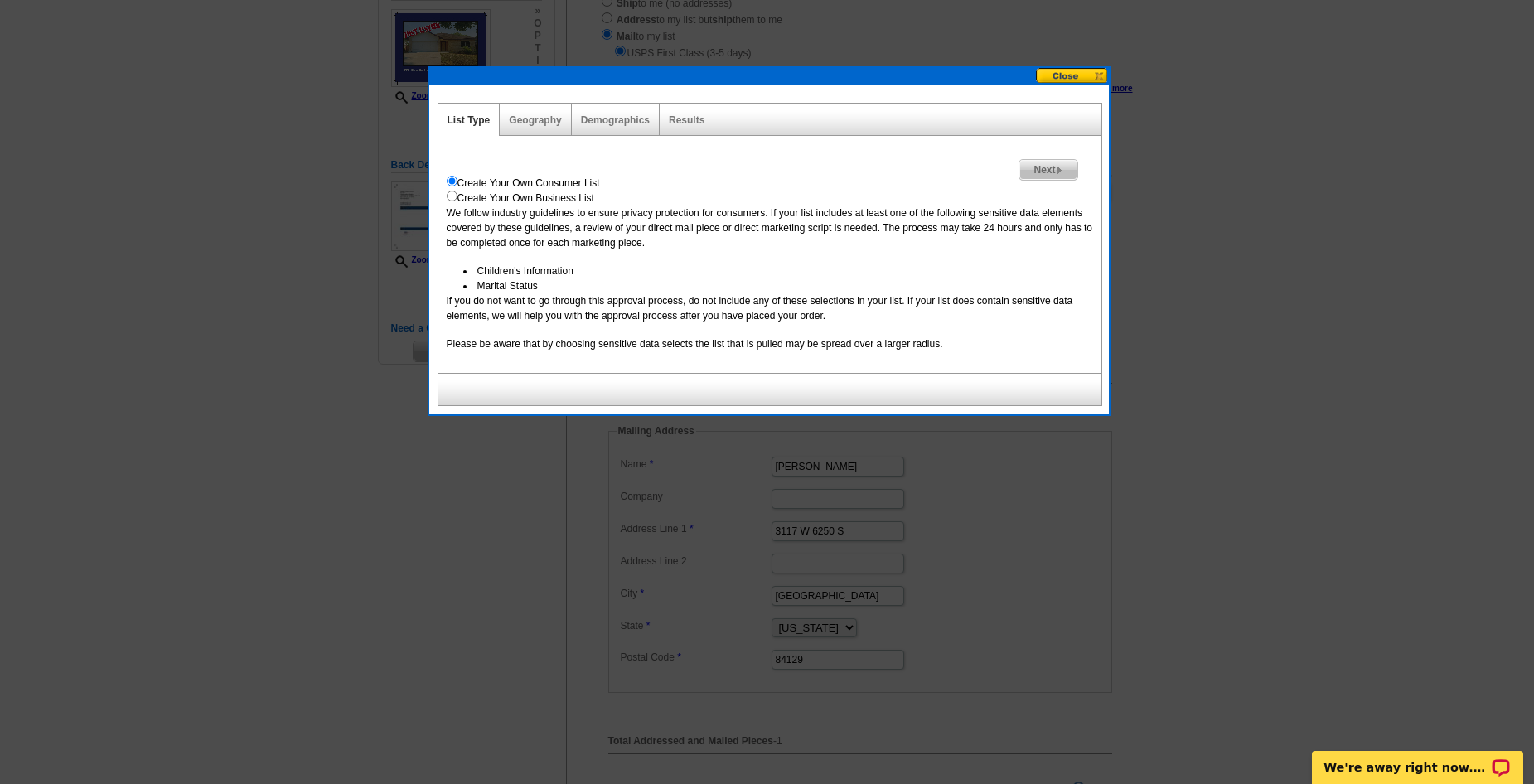
click at [1059, 167] on img at bounding box center [1059, 170] width 8 height 8
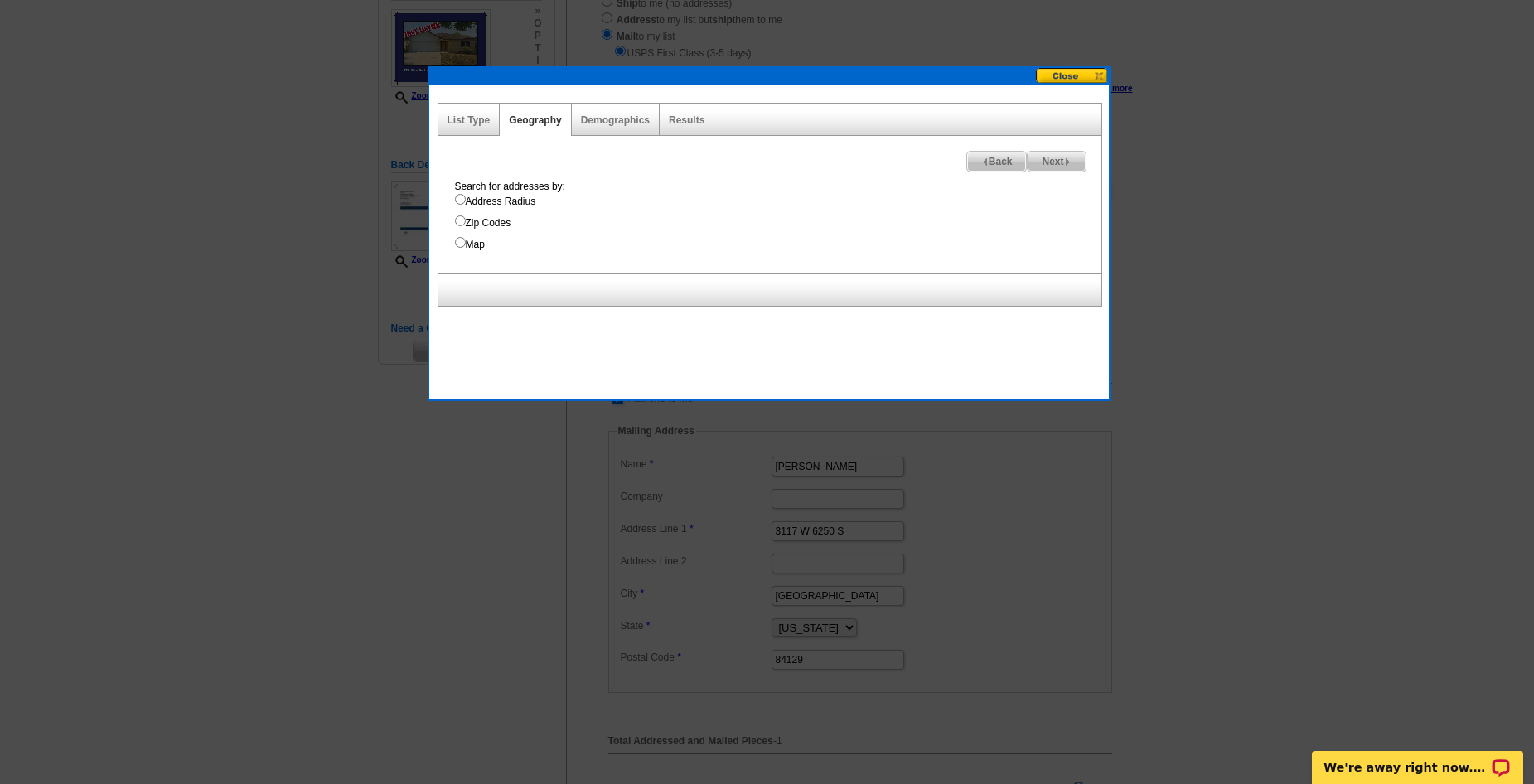
click at [457, 201] on input "Address Radius" at bounding box center [460, 199] width 10 height 10
radio input "true"
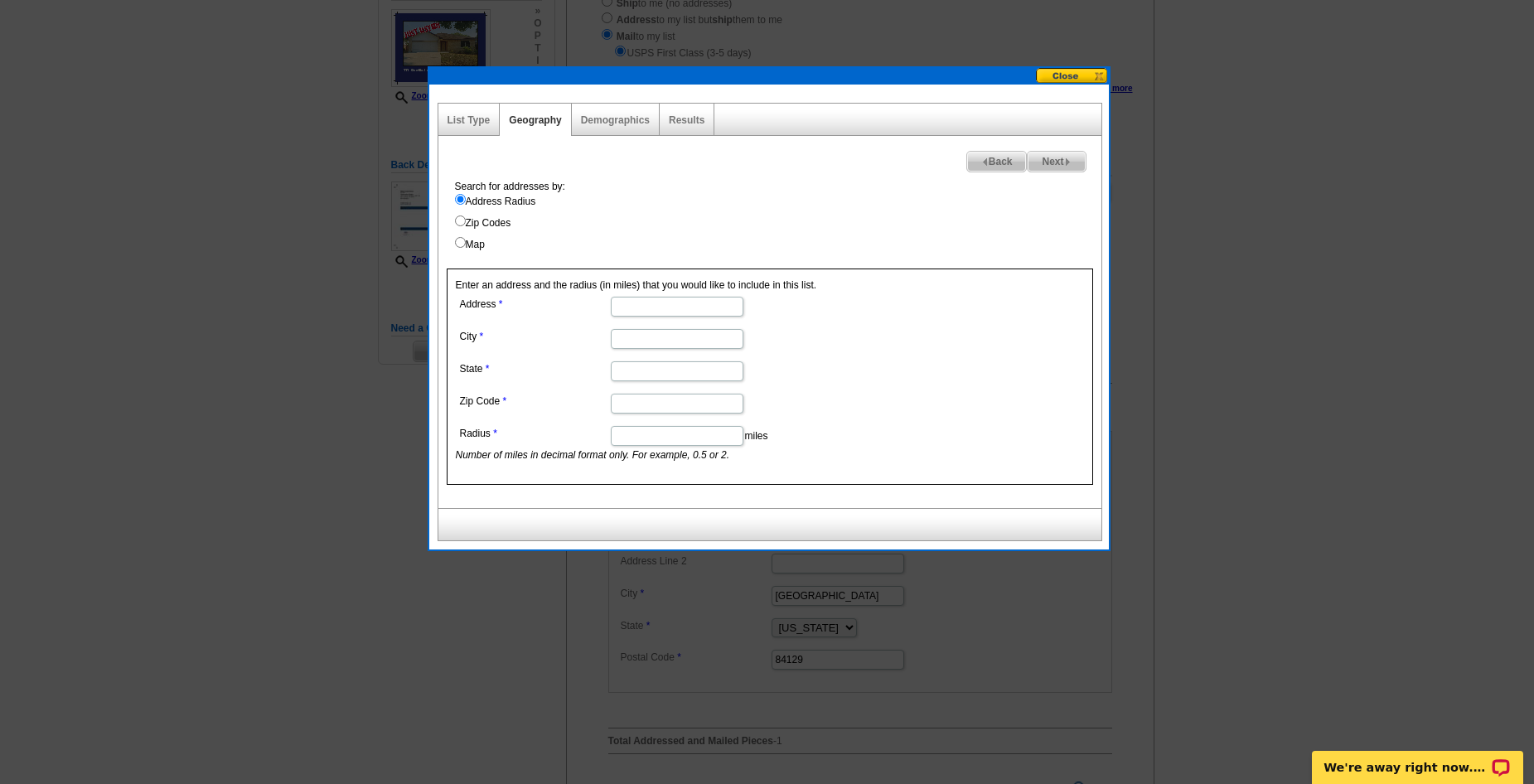
click at [639, 309] on input "Address" at bounding box center [677, 306] width 133 height 20
paste input "111 Ocotillo, Jourdanton, TX 78026"
drag, startPoint x: 637, startPoint y: 306, endPoint x: 686, endPoint y: 311, distance: 49.3
click at [686, 311] on input "111 Ocotillo, Jourdanton, TX 78026" at bounding box center [677, 306] width 133 height 20
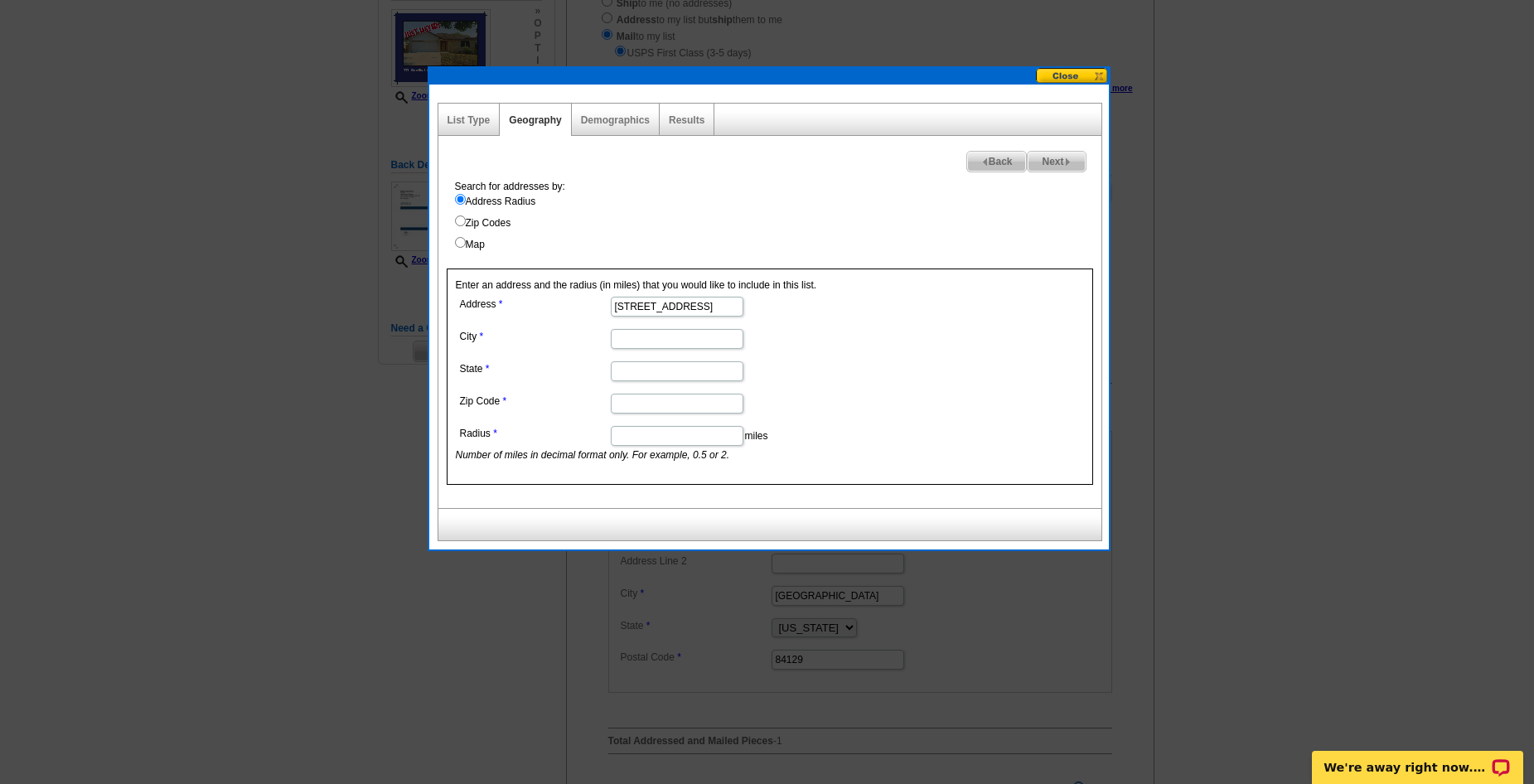
scroll to position [0, 0]
type input "111 Ocotillo, , TX 78026"
click at [646, 341] on input "City" at bounding box center [677, 339] width 133 height 20
paste input "Jourdanton"
type input "Jourdanton"
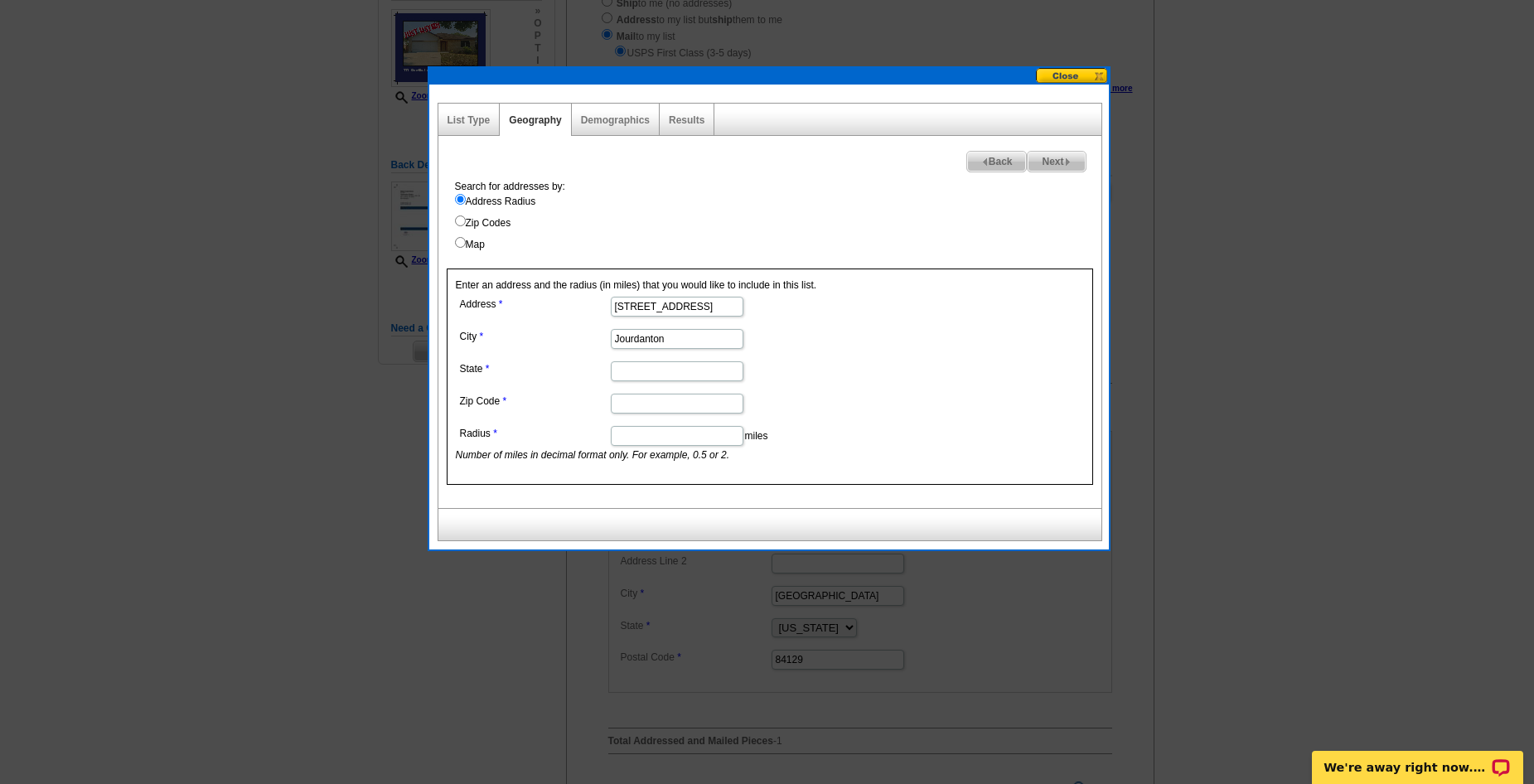
click at [639, 368] on input "State" at bounding box center [677, 371] width 133 height 20
type input "TX"
drag, startPoint x: 691, startPoint y: 306, endPoint x: 754, endPoint y: 313, distance: 63.4
click at [754, 313] on dd "111 Ocotillo, , TX 78026" at bounding box center [676, 305] width 441 height 25
type input "111 Ocotillo, , TX"
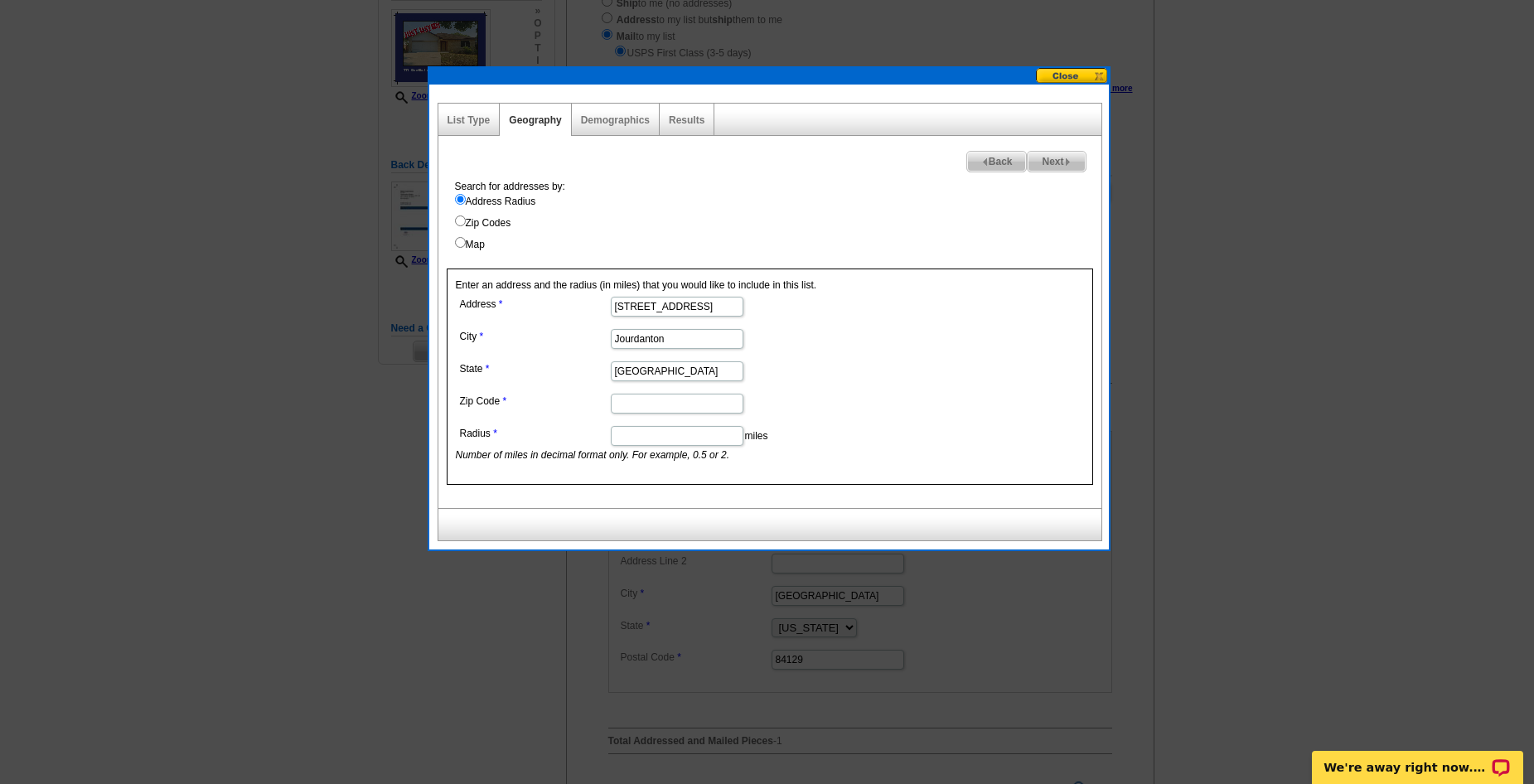
click at [639, 408] on input "Zip Code" at bounding box center [677, 403] width 133 height 20
paste input "78026"
type input "78026"
drag, startPoint x: 664, startPoint y: 306, endPoint x: 824, endPoint y: 313, distance: 160.2
click at [824, 313] on dd "111 Ocotillo, , TX" at bounding box center [676, 305] width 441 height 25
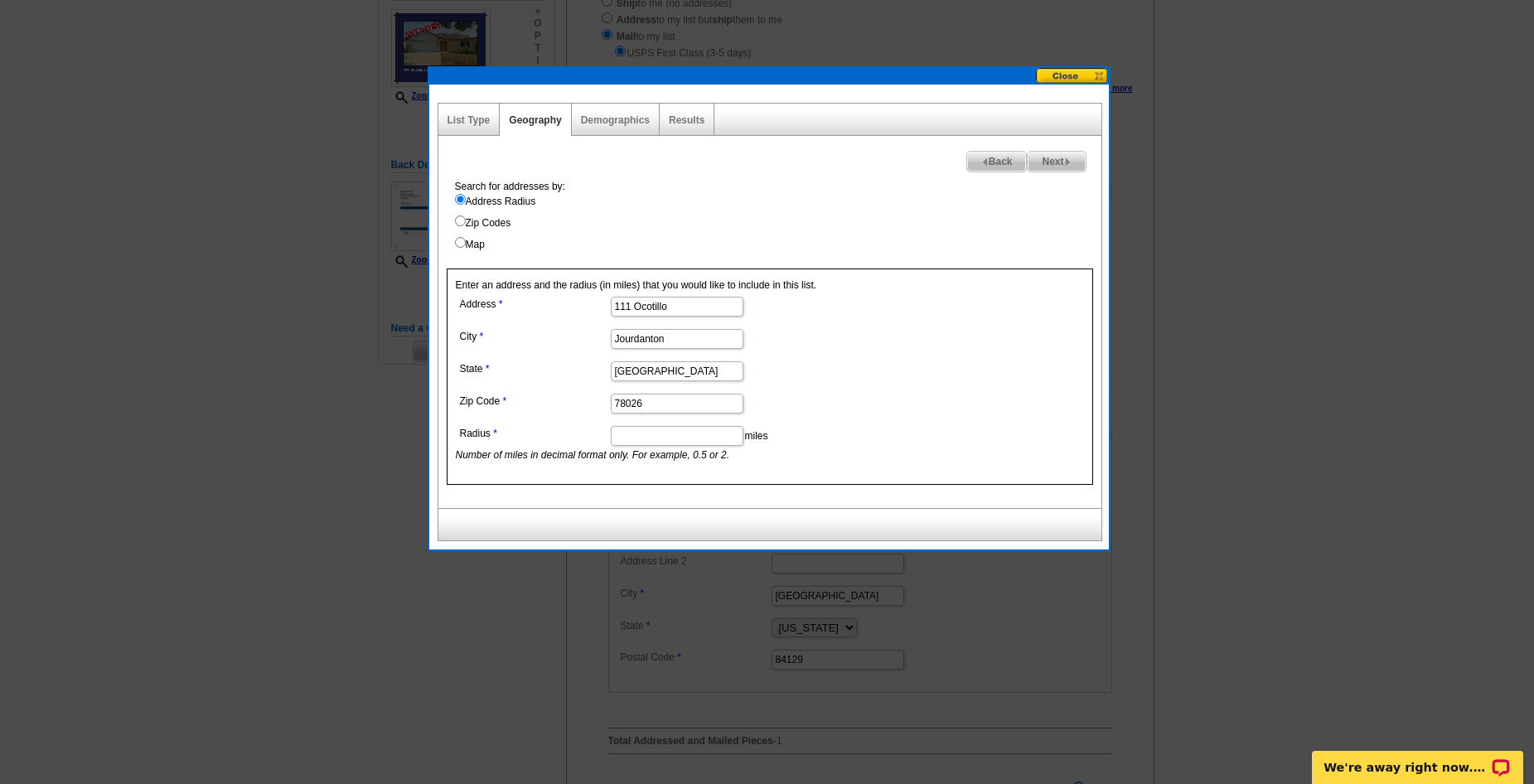
type input "111 Ocotillo"
click at [680, 430] on input "Radius" at bounding box center [677, 436] width 133 height 20
type input "1"
click at [916, 405] on form "Address 111 Ocotillo City Jourdanton State TX Zip Code 78026 Radius 1 miles Num…" at bounding box center [769, 377] width 628 height 170
click at [1063, 162] on img at bounding box center [1067, 162] width 8 height 8
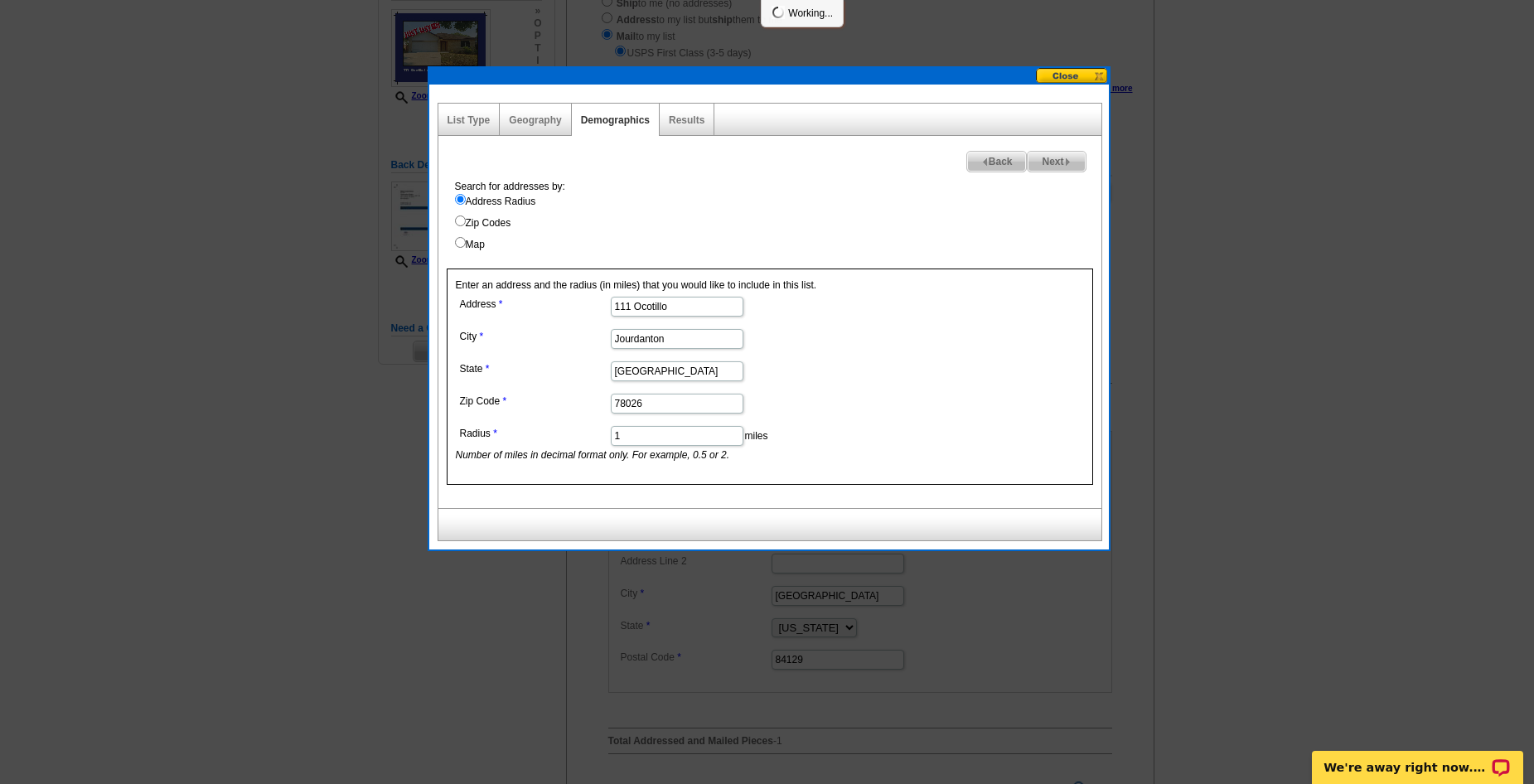
select select
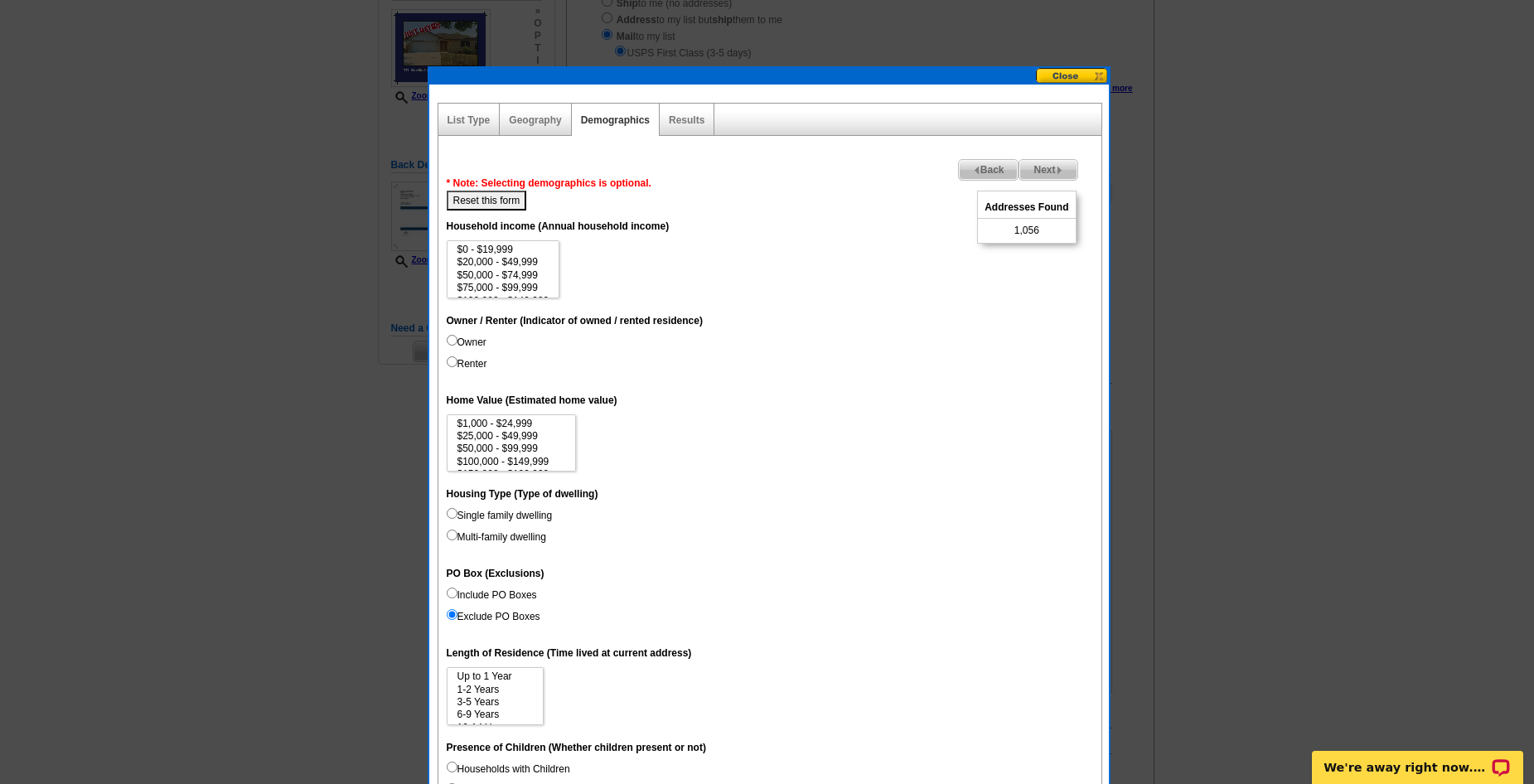
click at [1051, 170] on span "Next" at bounding box center [1047, 169] width 57 height 20
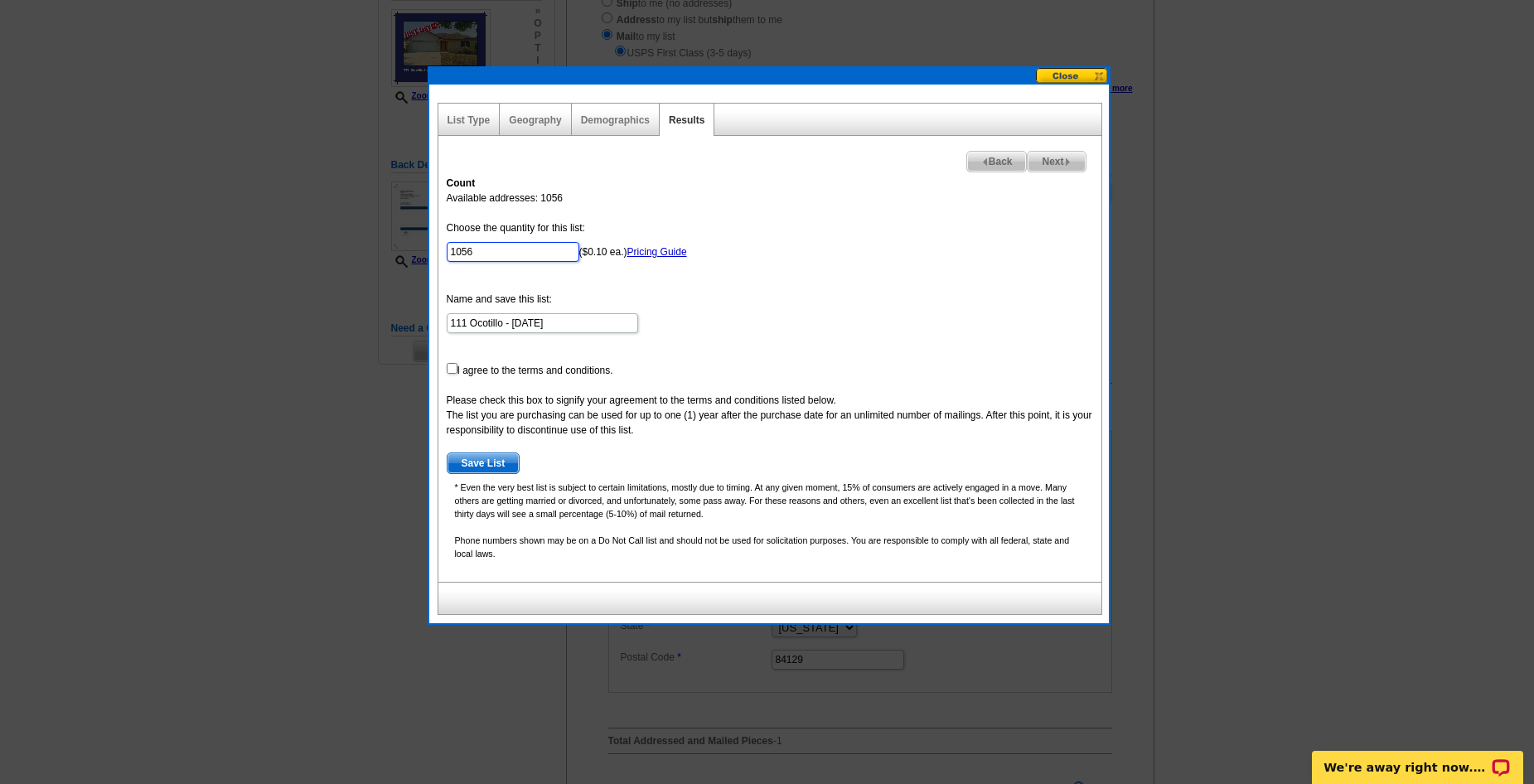
drag, startPoint x: 479, startPoint y: 251, endPoint x: 389, endPoint y: 247, distance: 90.1
click at [389, 247] on body "Welcome back Chris My Account Logout local_phone Same Day Design, Print, & Mail…" at bounding box center [767, 524] width 1534 height 1546
type input "100"
click at [886, 360] on form "Choose the quantity for this list: 100 ($0.10 ea.) Pricing Guide Name and save …" at bounding box center [769, 347] width 646 height 253
click at [451, 367] on input "checkbox" at bounding box center [451, 368] width 10 height 10
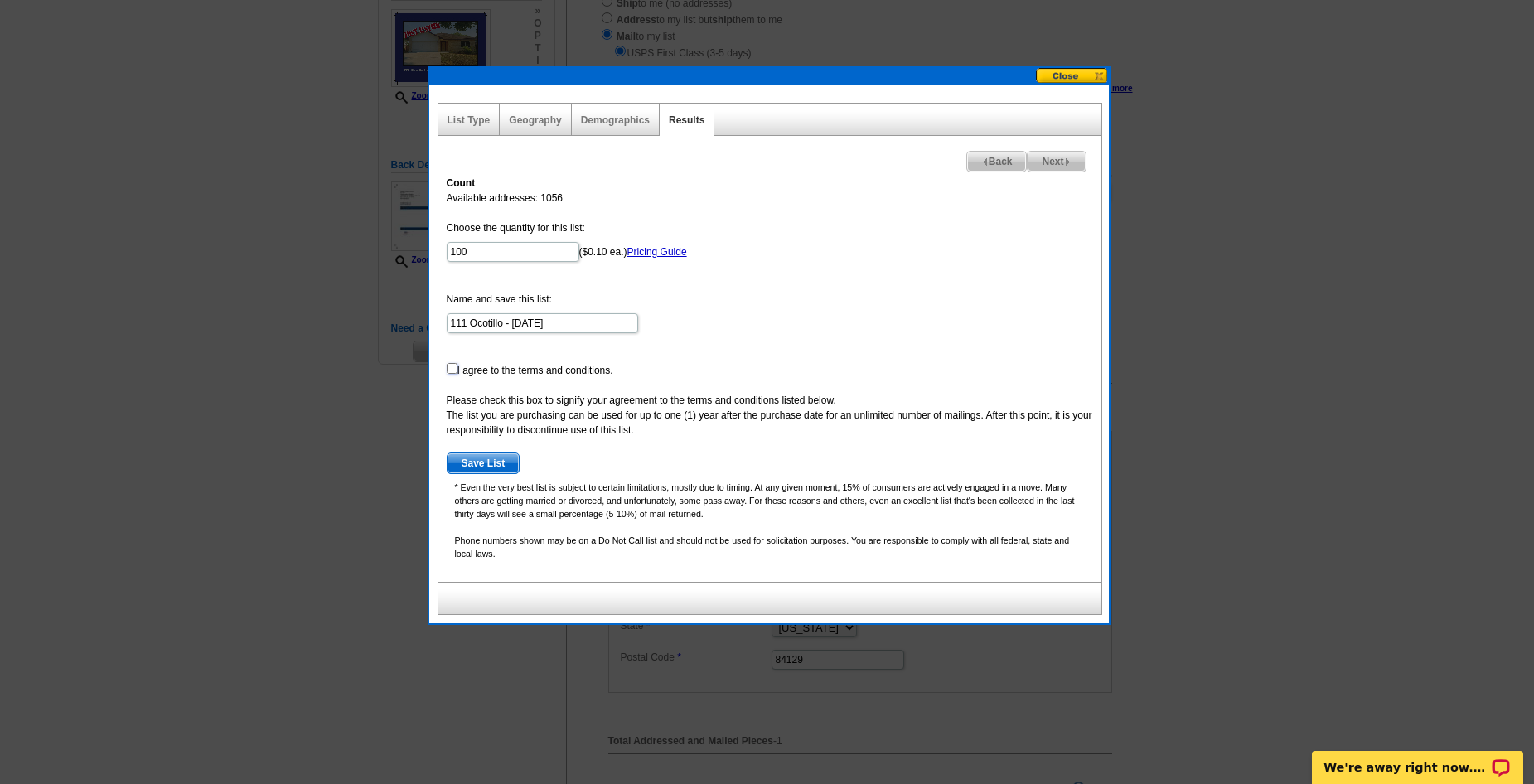
checkbox input "true"
click at [482, 465] on span "Save List" at bounding box center [483, 463] width 72 height 20
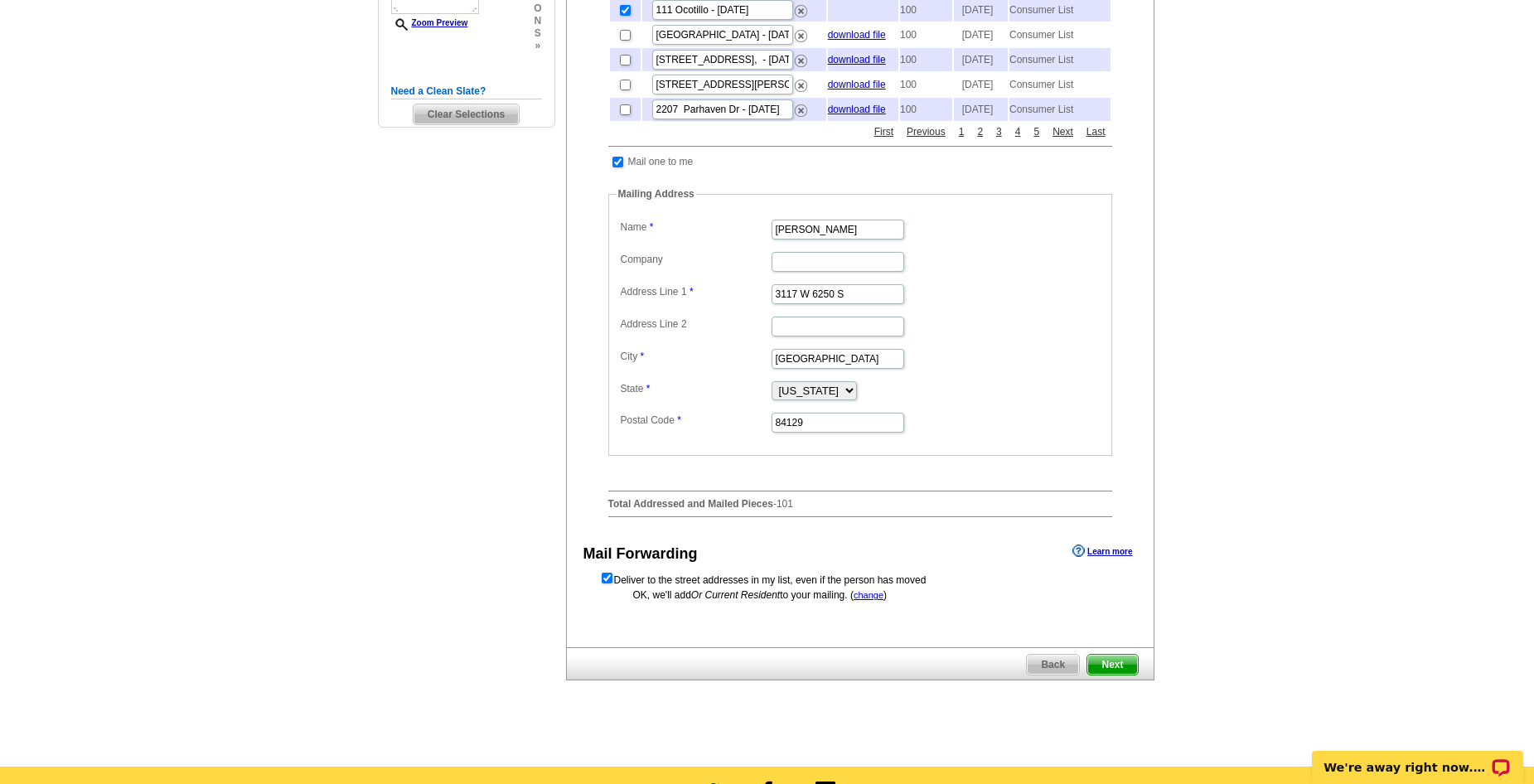
scroll to position [663, 0]
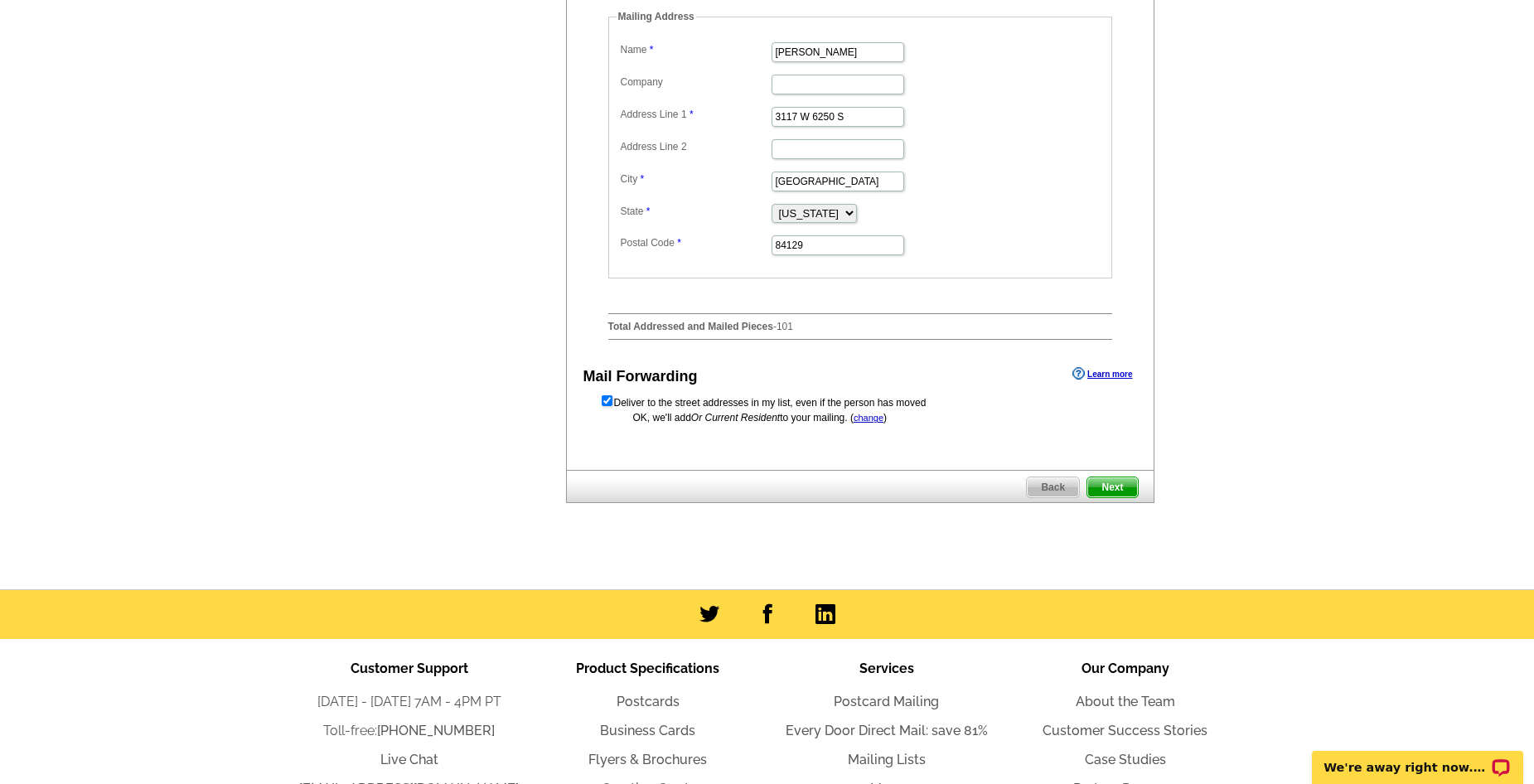
click at [1132, 497] on span "Next" at bounding box center [1111, 487] width 50 height 20
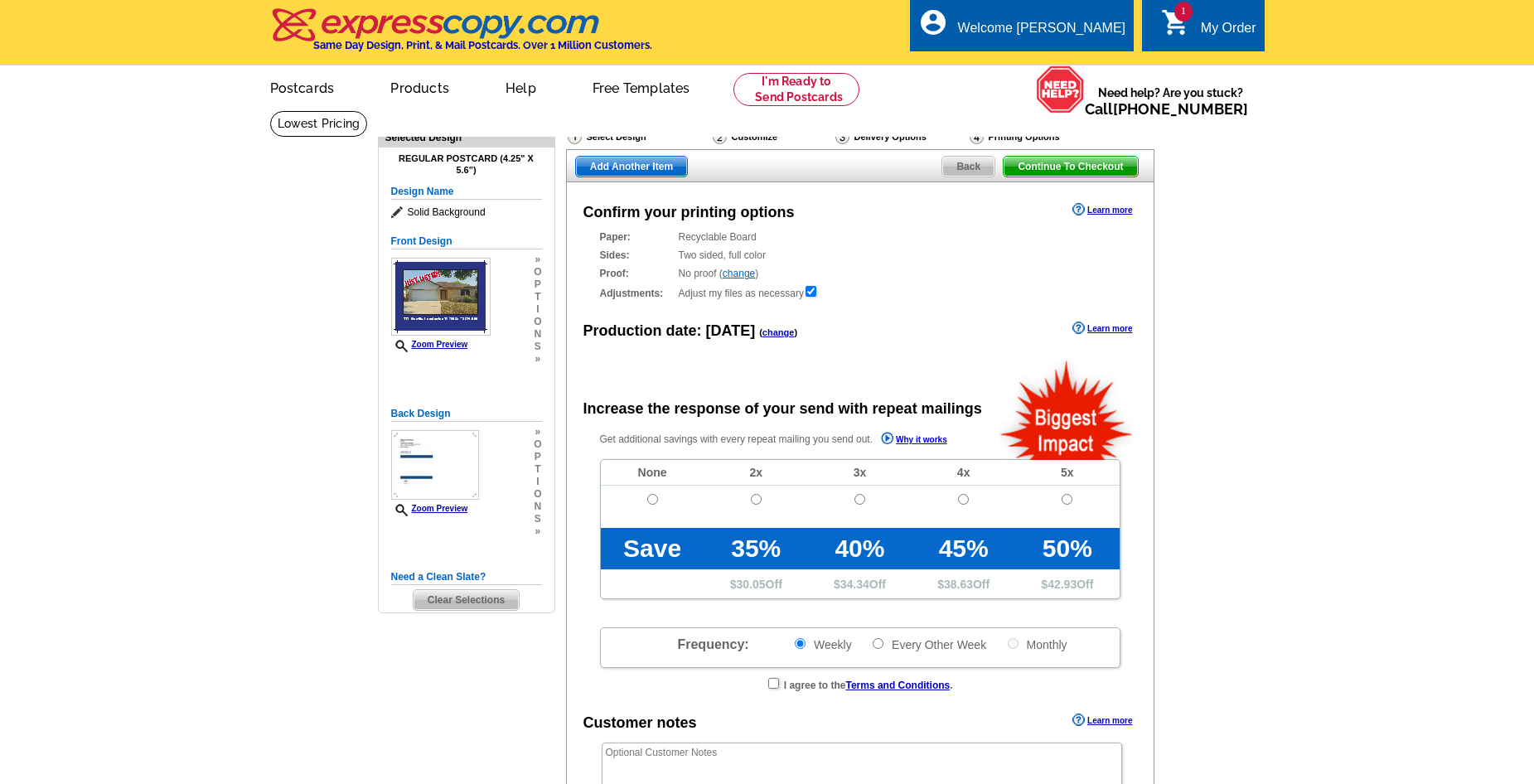
radio input "false"
click at [650, 499] on input "radio" at bounding box center [652, 499] width 10 height 10
radio input "true"
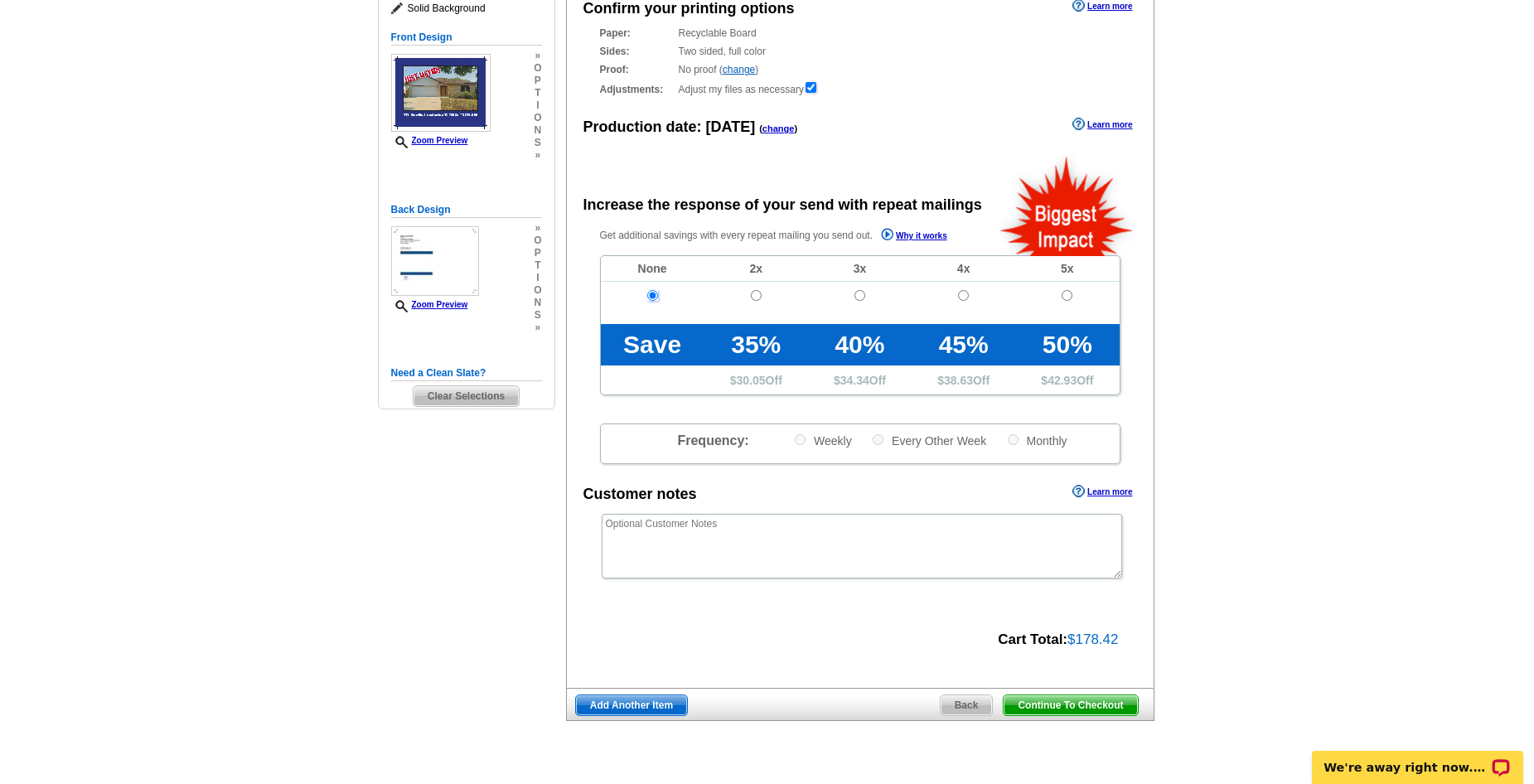
scroll to position [249, 0]
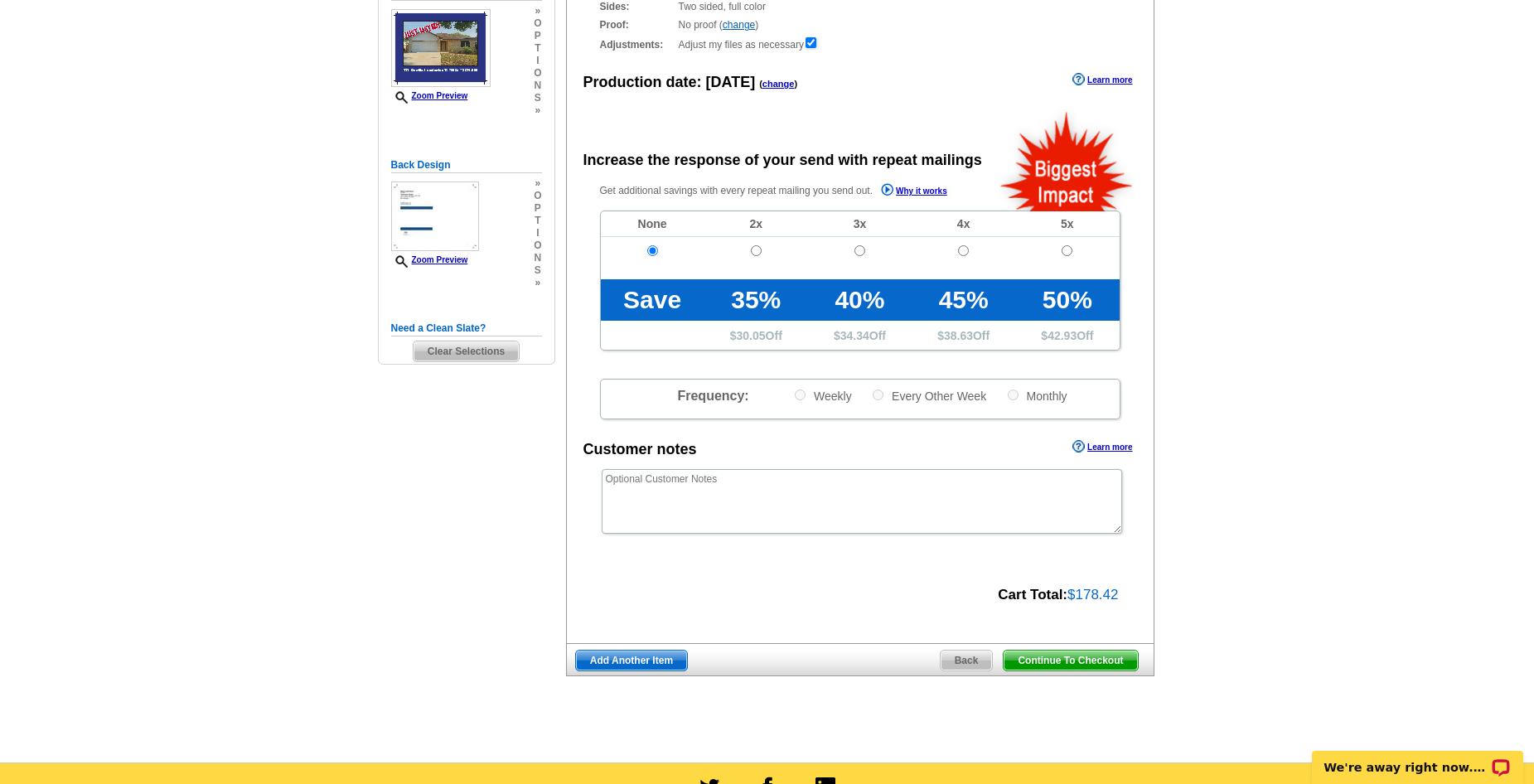
click at [1089, 660] on span "Continue To Checkout" at bounding box center [1070, 660] width 134 height 20
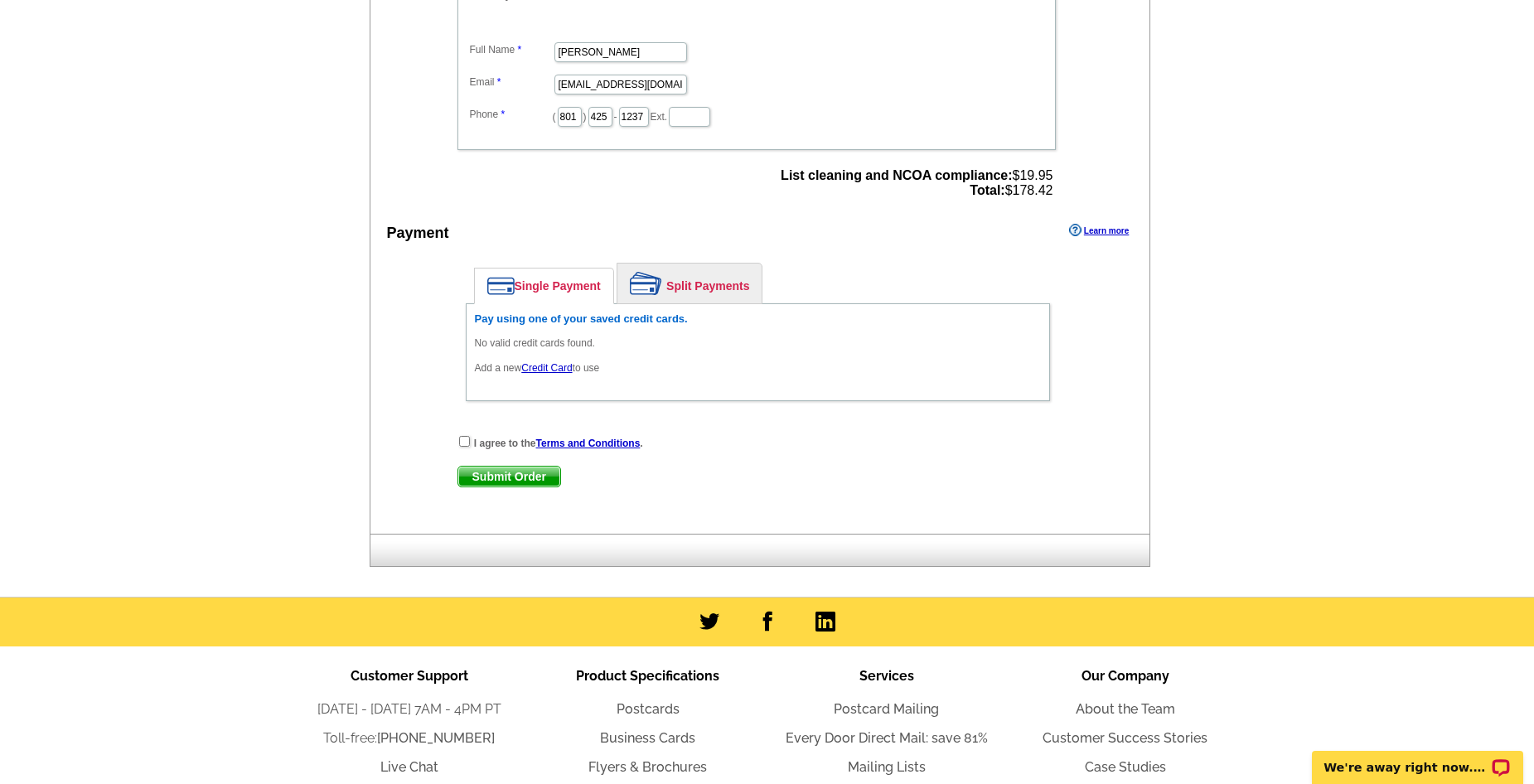
scroll to position [580, 0]
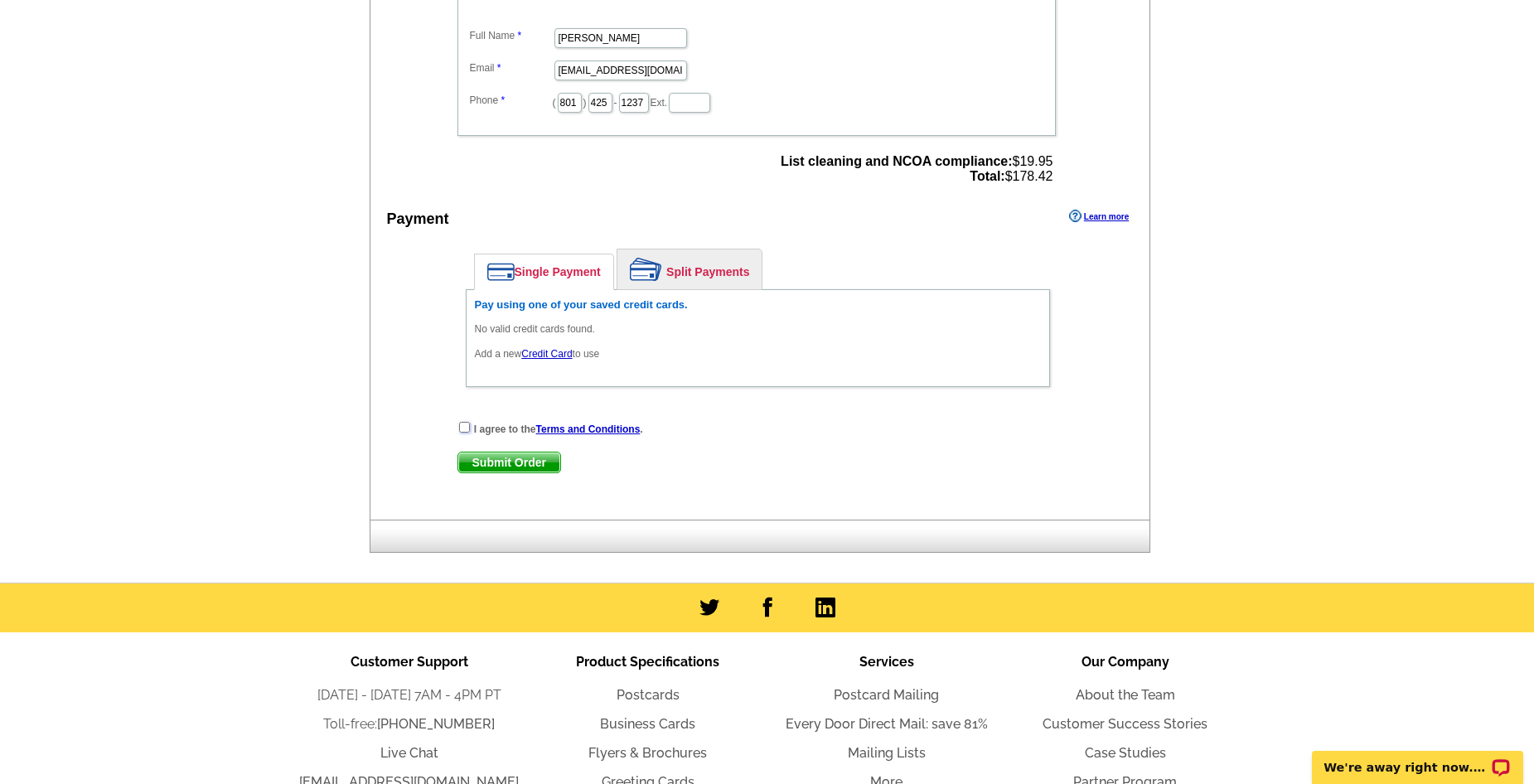
click at [465, 428] on input "checkbox" at bounding box center [464, 427] width 10 height 10
checkbox input "true"
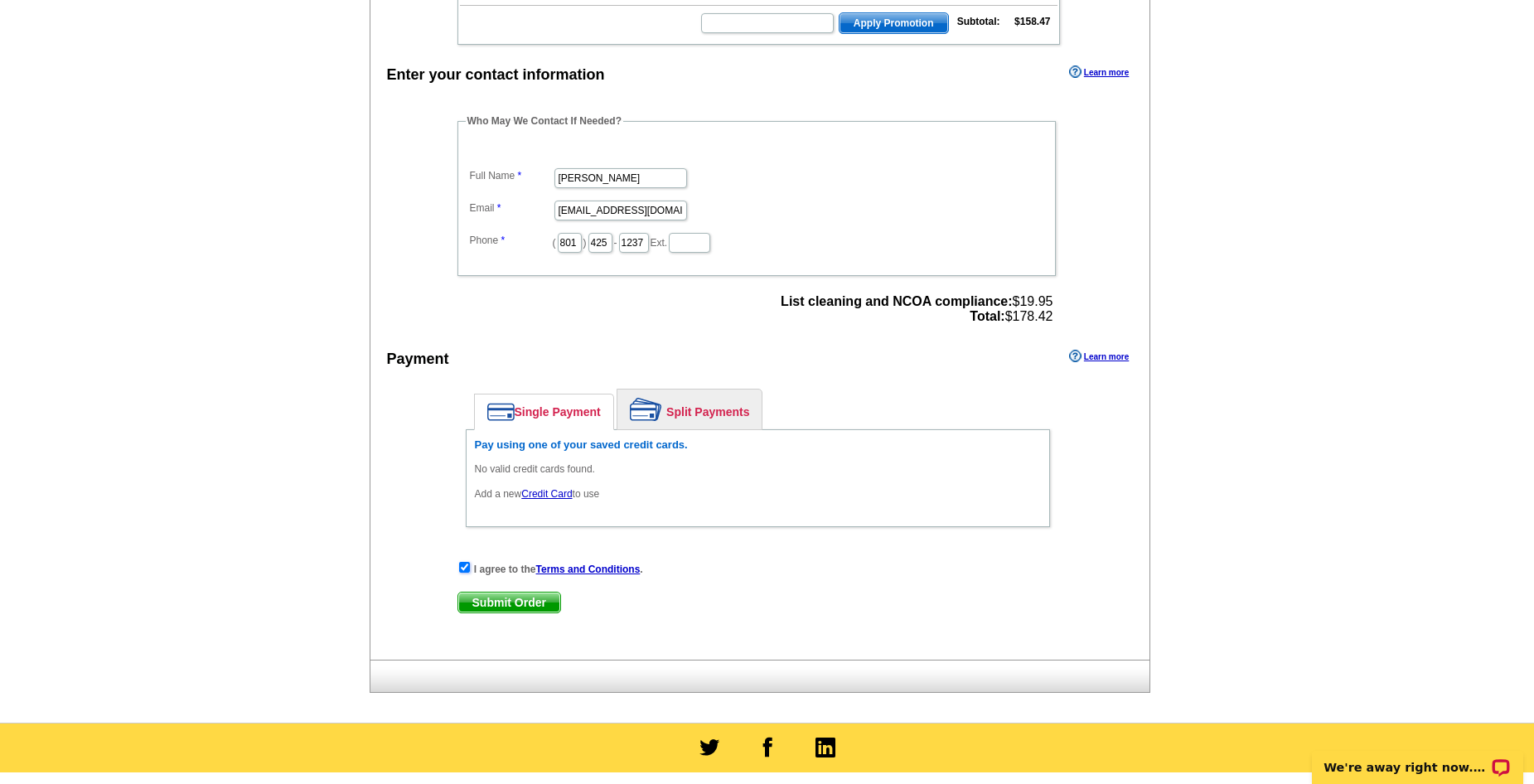
scroll to position [497, 0]
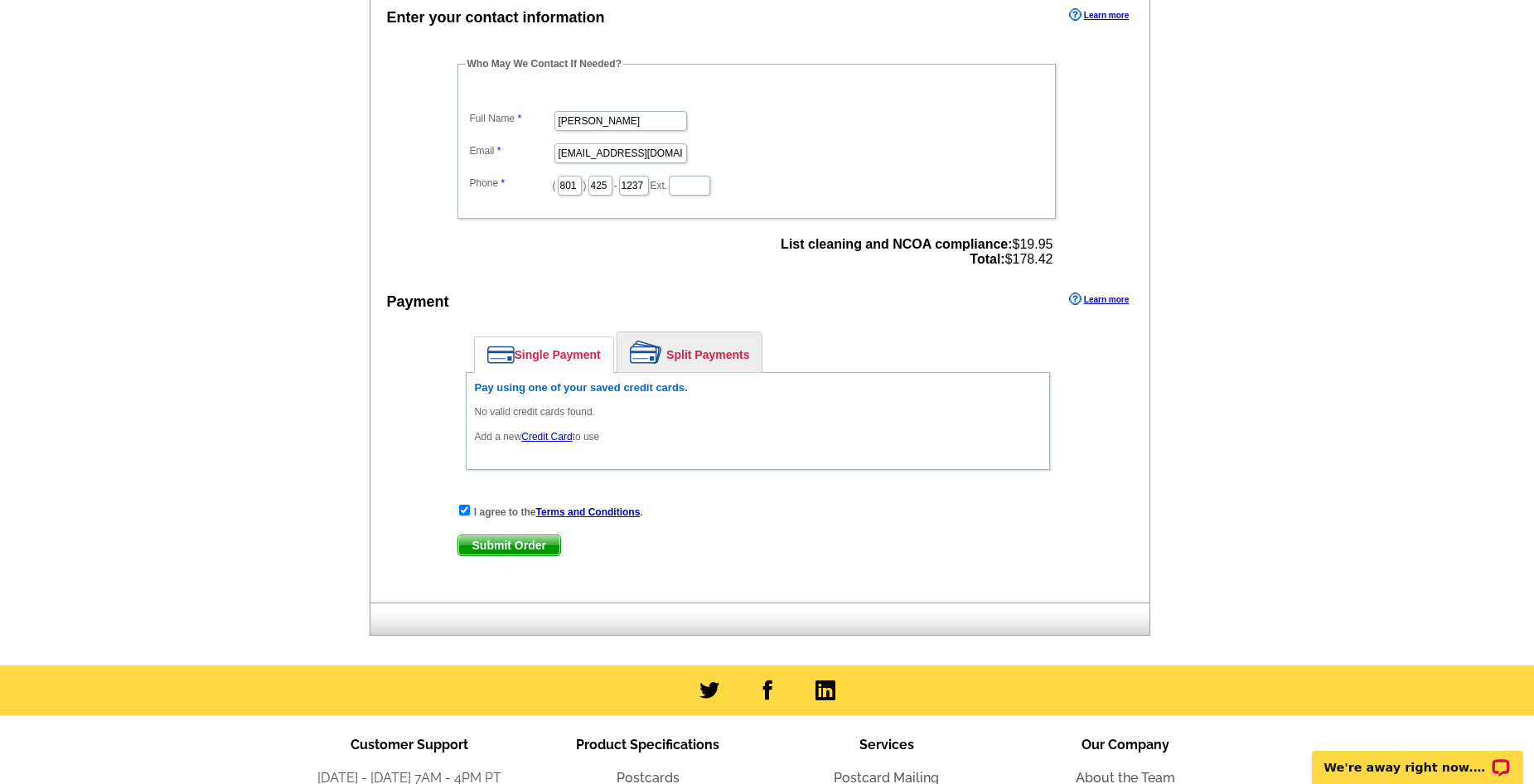
click at [557, 433] on link "Credit Card" at bounding box center [547, 436] width 51 height 11
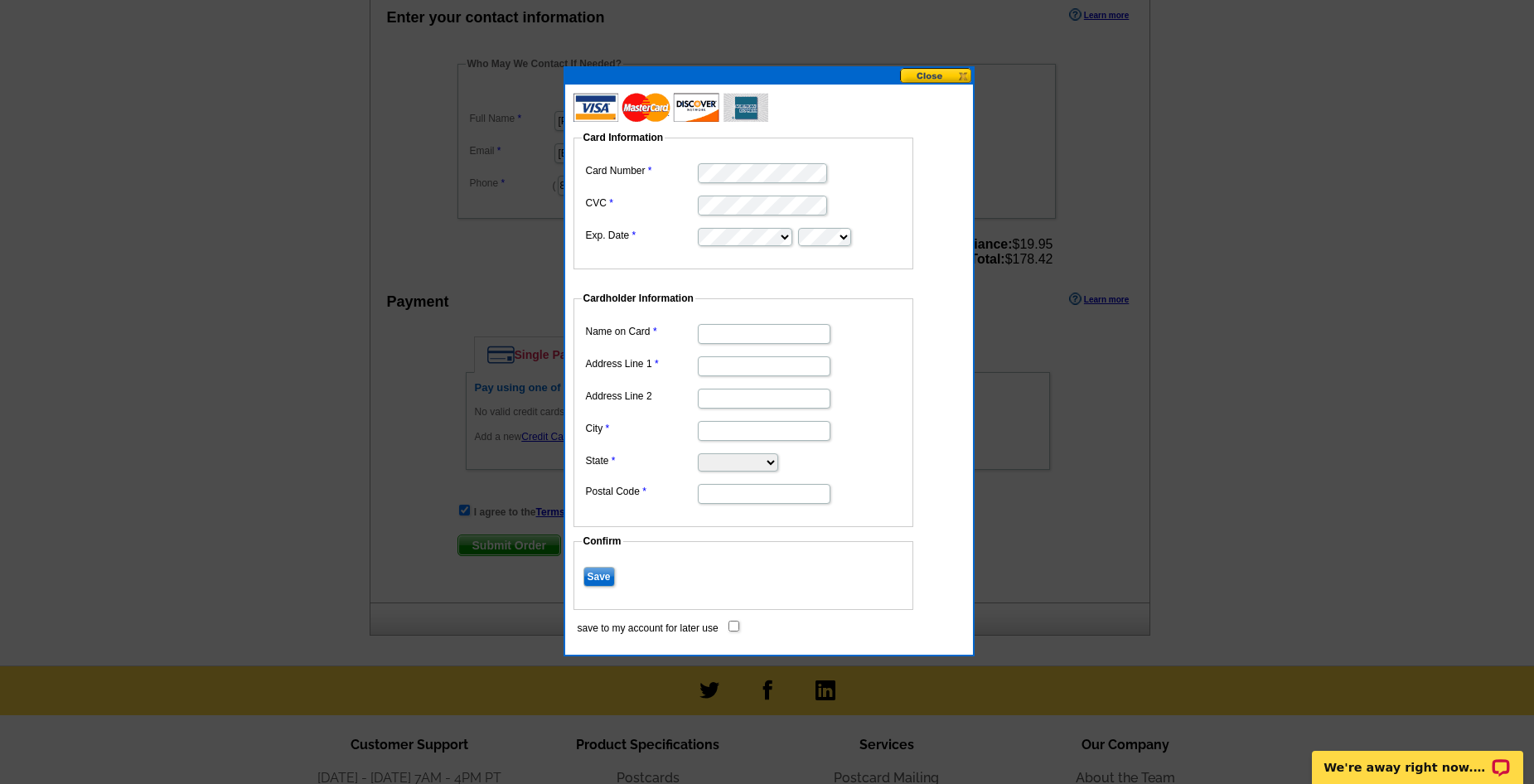
scroll to position [0, 0]
click at [728, 334] on input "Name on Card" at bounding box center [764, 334] width 133 height 20
type input "[PERSON_NAME]"
click at [728, 364] on input "Address Line 1" at bounding box center [764, 366] width 133 height 20
type input "[PERSON_NAME]"
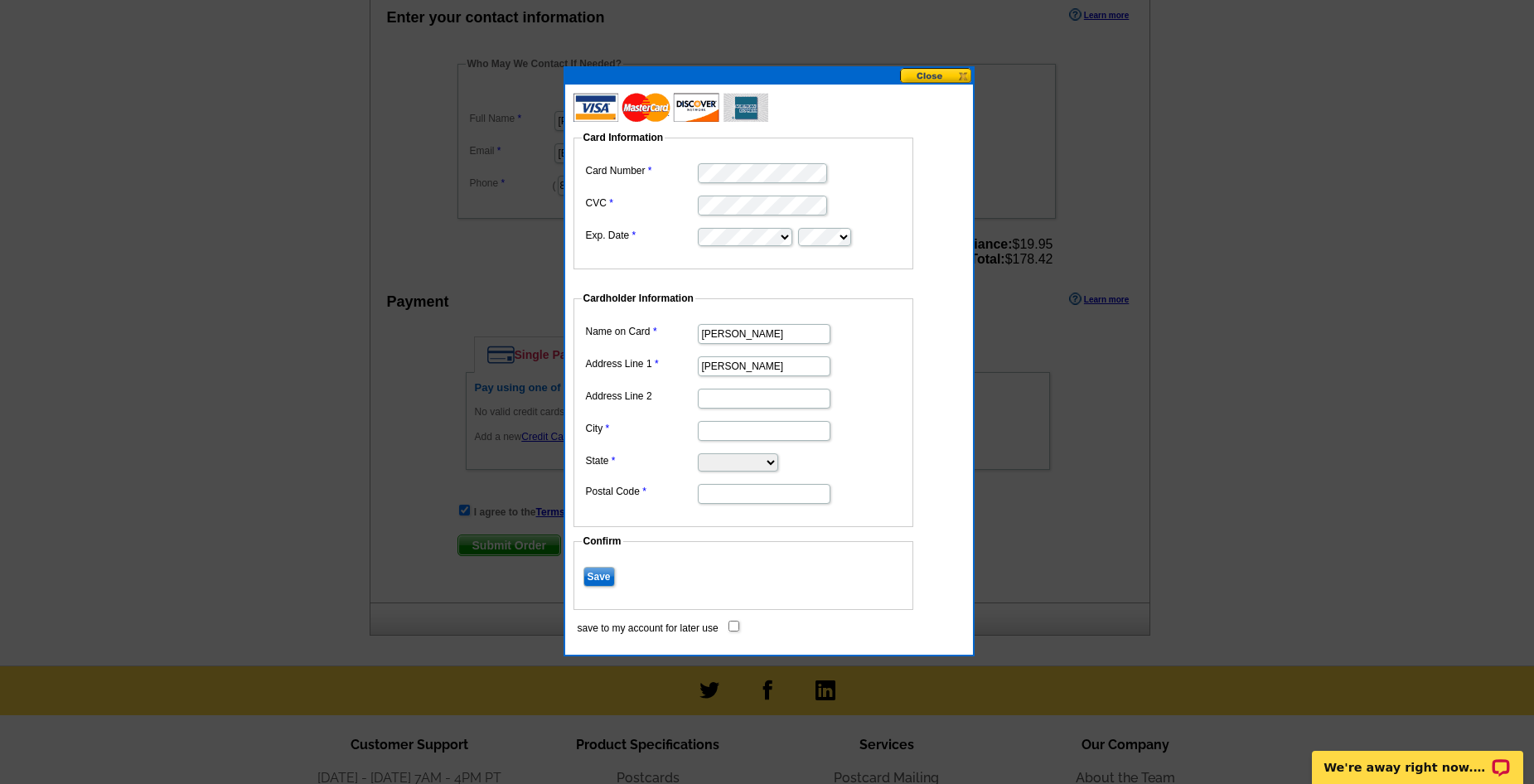
click at [717, 432] on input "City" at bounding box center [764, 430] width 133 height 20
type input "Branson"
click at [723, 458] on select "Alabama Alaska Arizona Arkansas California Colorado Connecticut District of Col…" at bounding box center [738, 462] width 80 height 18
select select "MO"
click at [698, 453] on select "Alabama Alaska Arizona Arkansas California Colorado Connecticut District of Col…" at bounding box center [738, 462] width 80 height 18
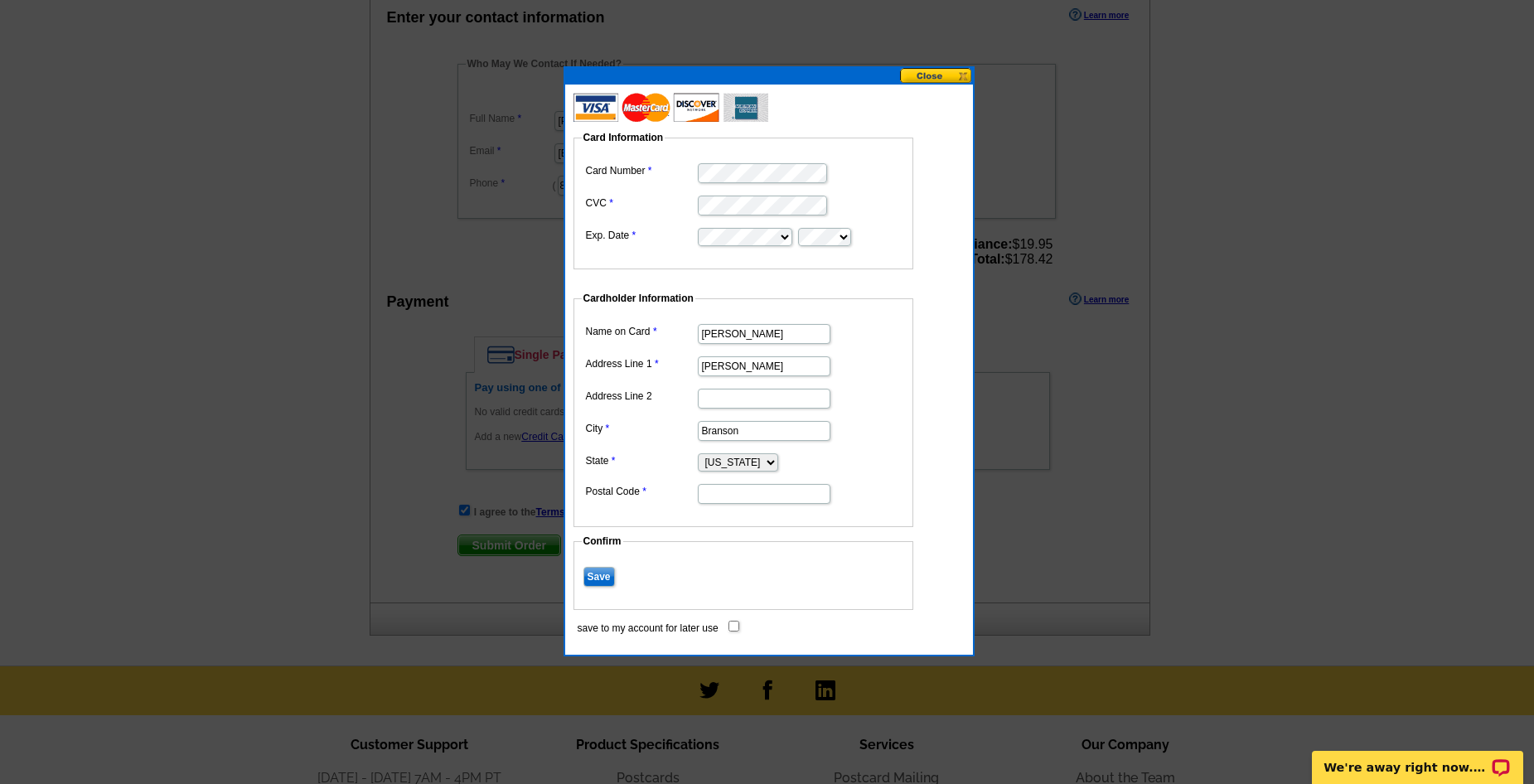
click at [715, 493] on input "Postal Code" at bounding box center [764, 493] width 133 height 20
type input "65616"
click at [688, 571] on dd "Save" at bounding box center [743, 574] width 323 height 25
click at [607, 576] on input "Save" at bounding box center [599, 576] width 31 height 20
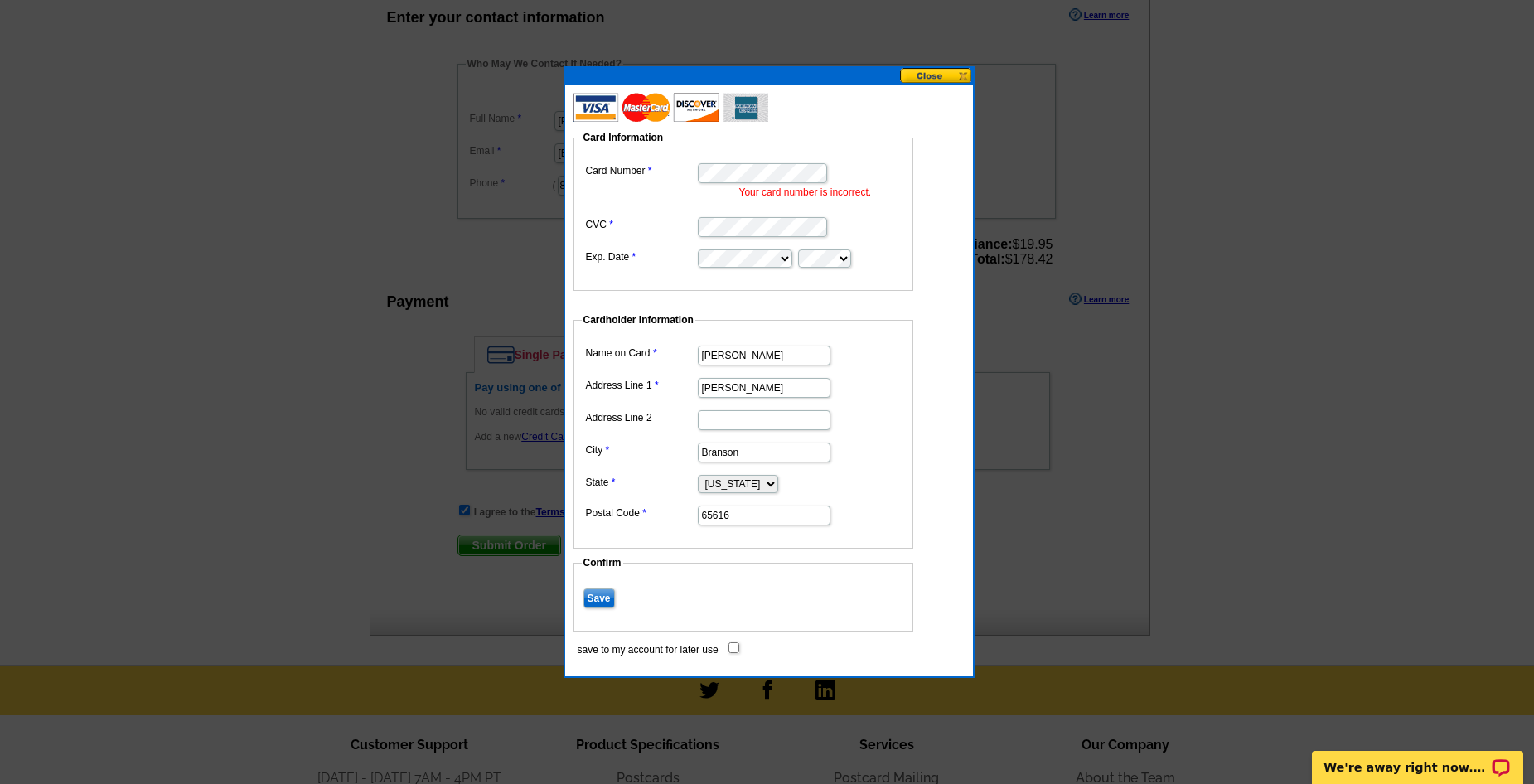
click at [901, 533] on fieldset "Cardholder Information Name on Card Amber N Address Line 1 Lawrence Address Lin…" at bounding box center [743, 430] width 340 height 236
click at [600, 594] on input "Save" at bounding box center [599, 598] width 31 height 20
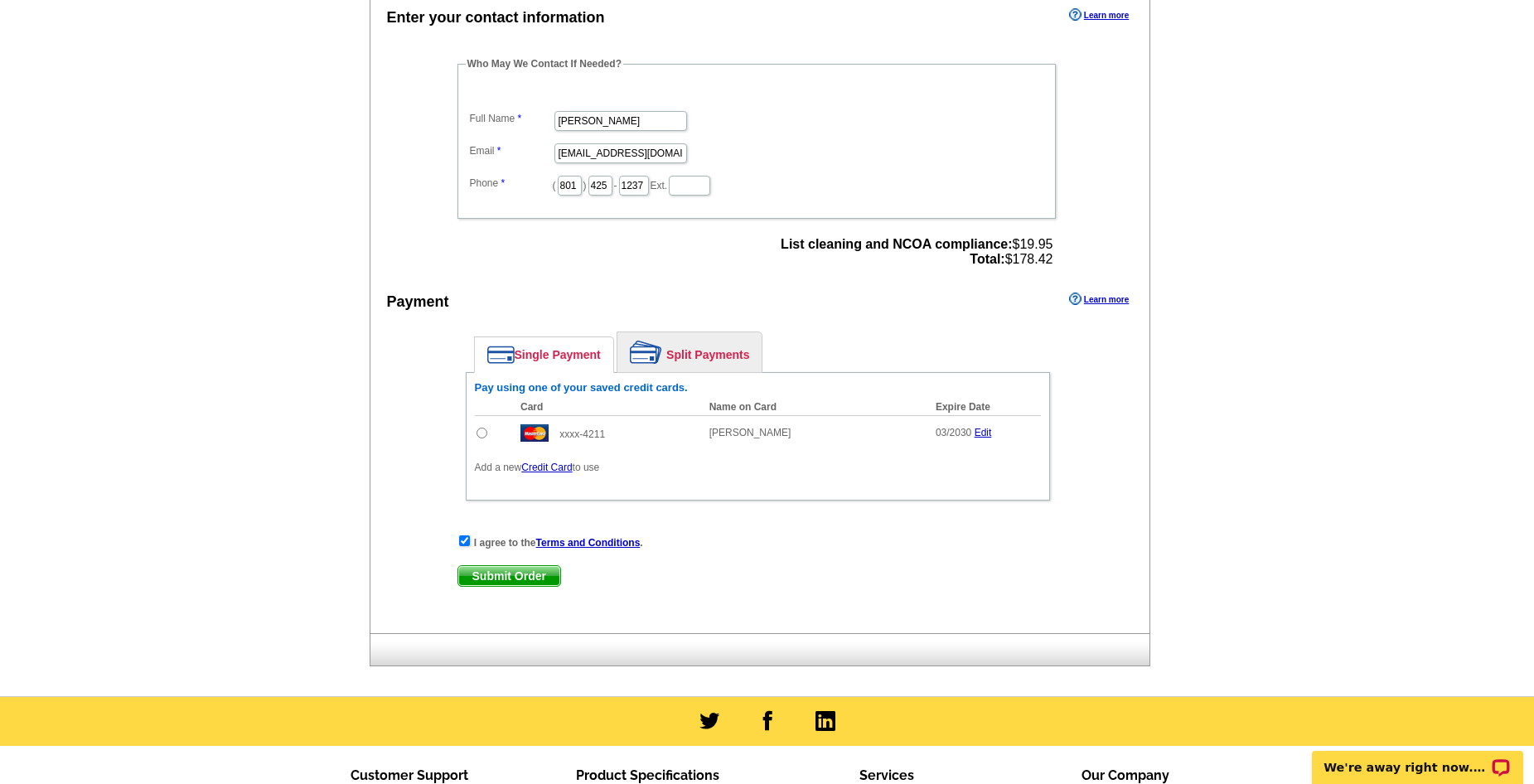
click at [482, 435] on input "radio" at bounding box center [482, 433] width 10 height 10
radio input "true"
click at [791, 580] on div "Submit Order Submit Order" at bounding box center [758, 575] width 601 height 22
click at [487, 577] on span "Submit Order" at bounding box center [509, 575] width 102 height 20
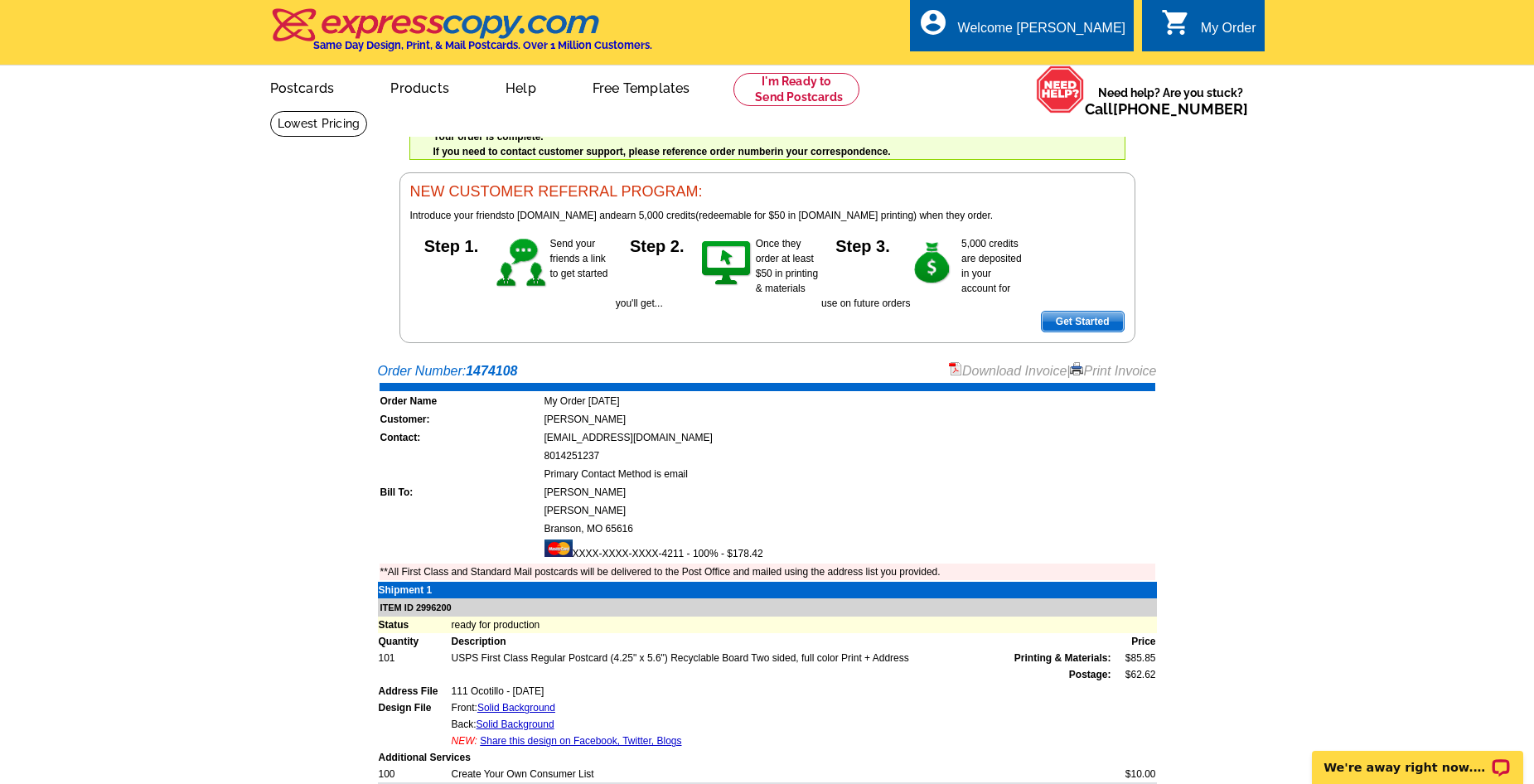
click at [993, 374] on link "Download Invoice" at bounding box center [1008, 371] width 118 height 14
